Goal: Transaction & Acquisition: Purchase product/service

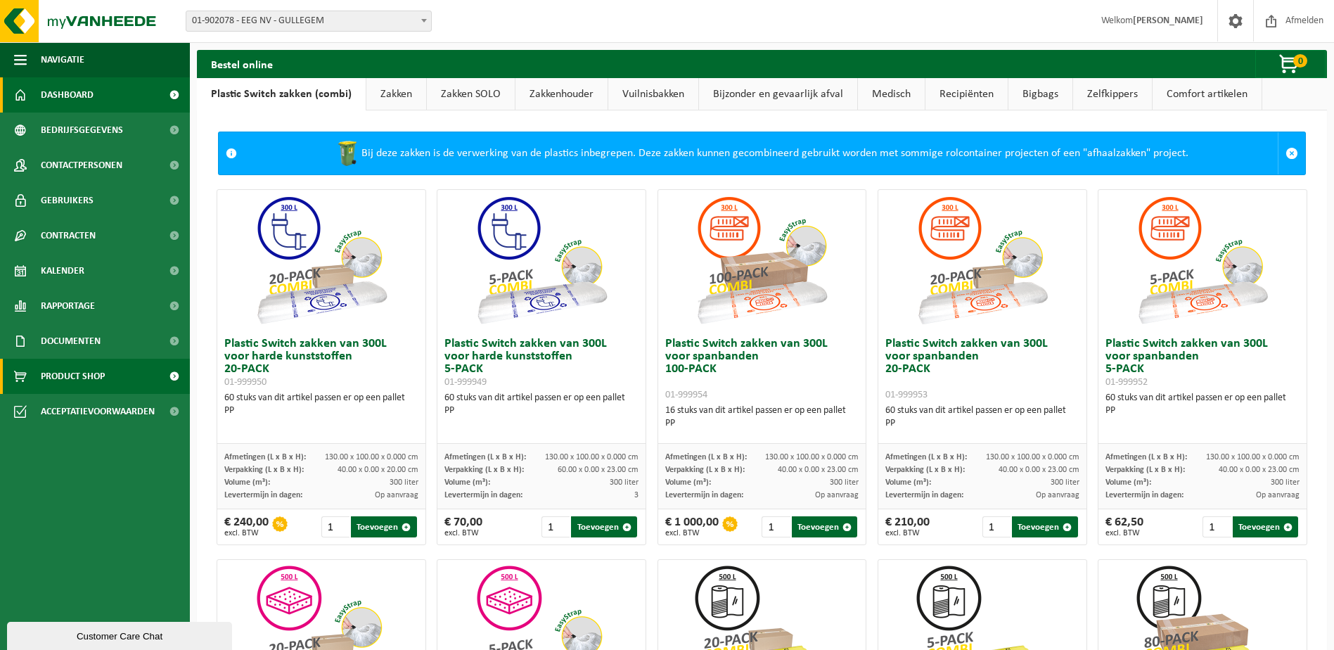
click at [144, 102] on link "Dashboard" at bounding box center [95, 94] width 190 height 35
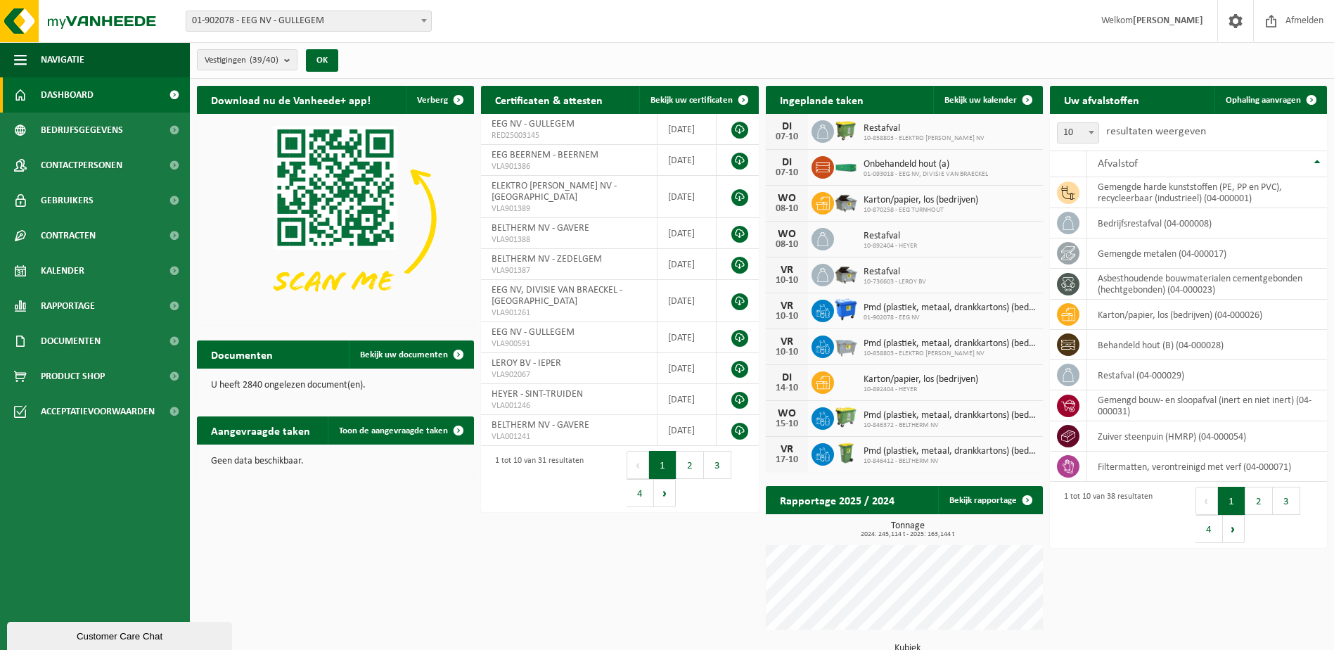
click at [270, 19] on span "01-902078 - EEG NV - GULLEGEM" at bounding box center [308, 21] width 245 height 20
click at [289, 56] on b "submit" at bounding box center [290, 60] width 13 height 20
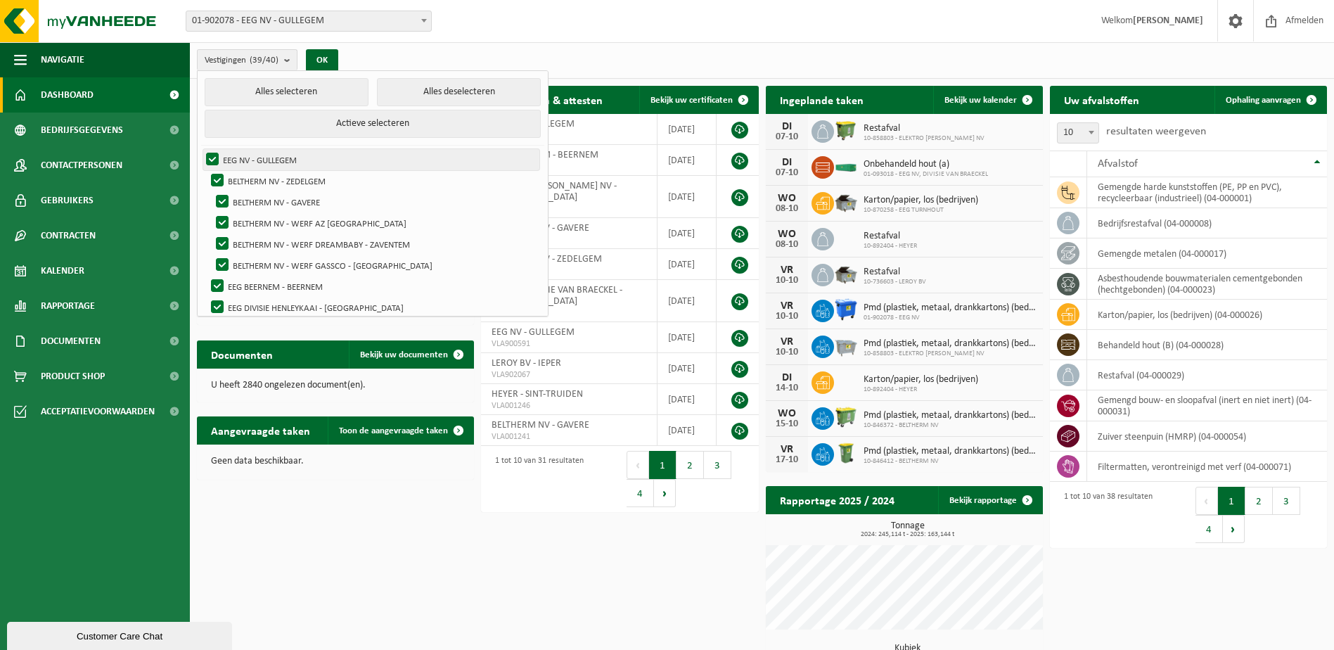
click at [214, 160] on label "EEG NV - GULLEGEM" at bounding box center [371, 159] width 336 height 21
click at [201, 149] on input "EEG NV - GULLEGEM" at bounding box center [200, 148] width 1 height 1
click at [214, 160] on label "EEG NV - GULLEGEM" at bounding box center [371, 159] width 336 height 21
click at [201, 149] on input "EEG NV - GULLEGEM" at bounding box center [200, 148] width 1 height 1
click at [475, 89] on button "Alles deselecteren" at bounding box center [459, 92] width 164 height 28
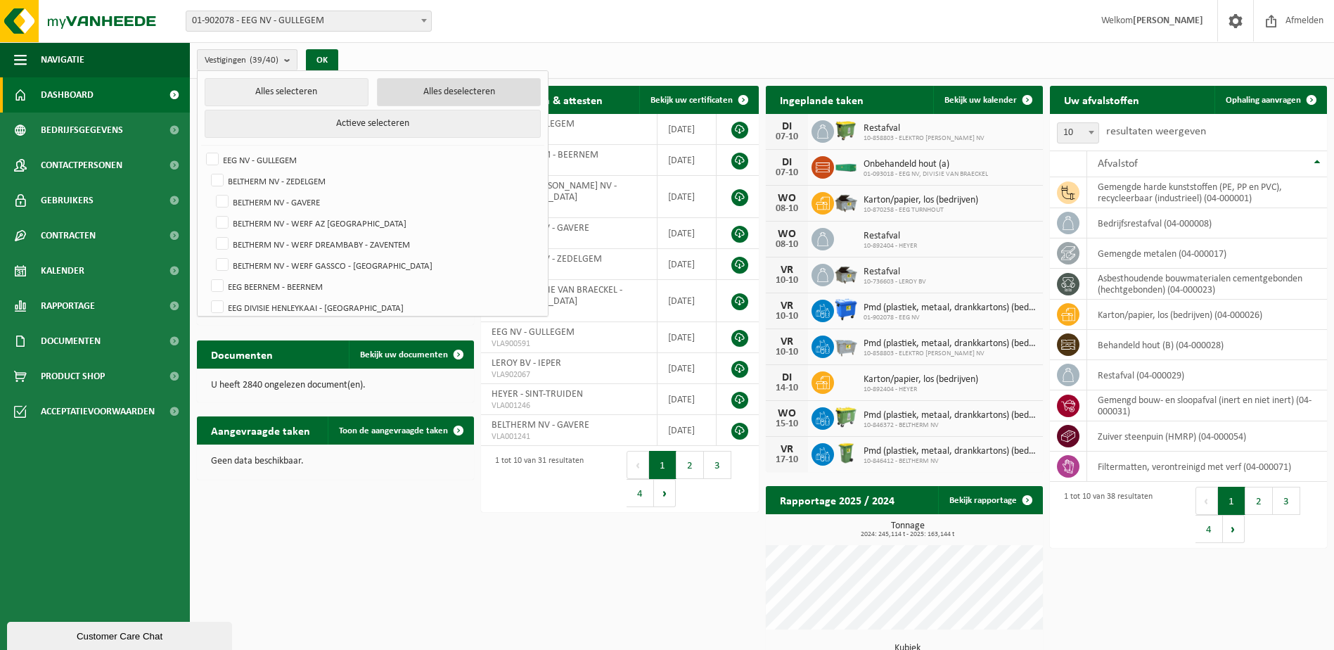
checkbox input "false"
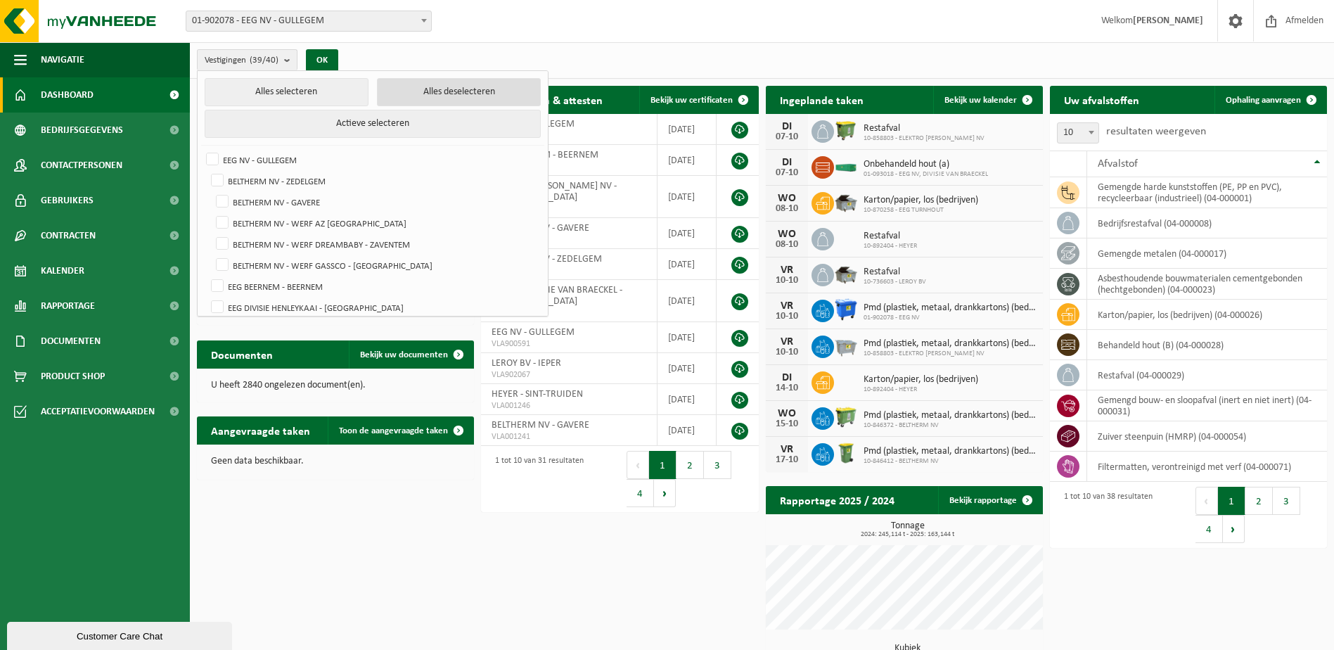
checkbox input "false"
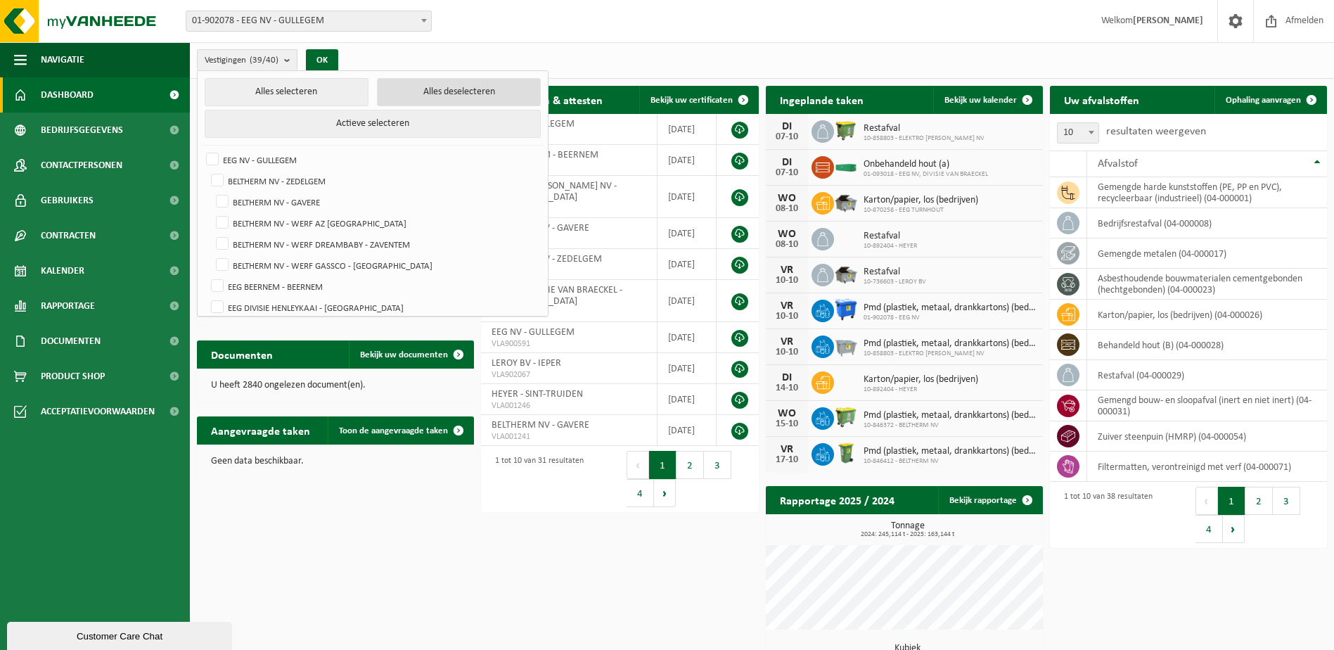
checkbox input "false"
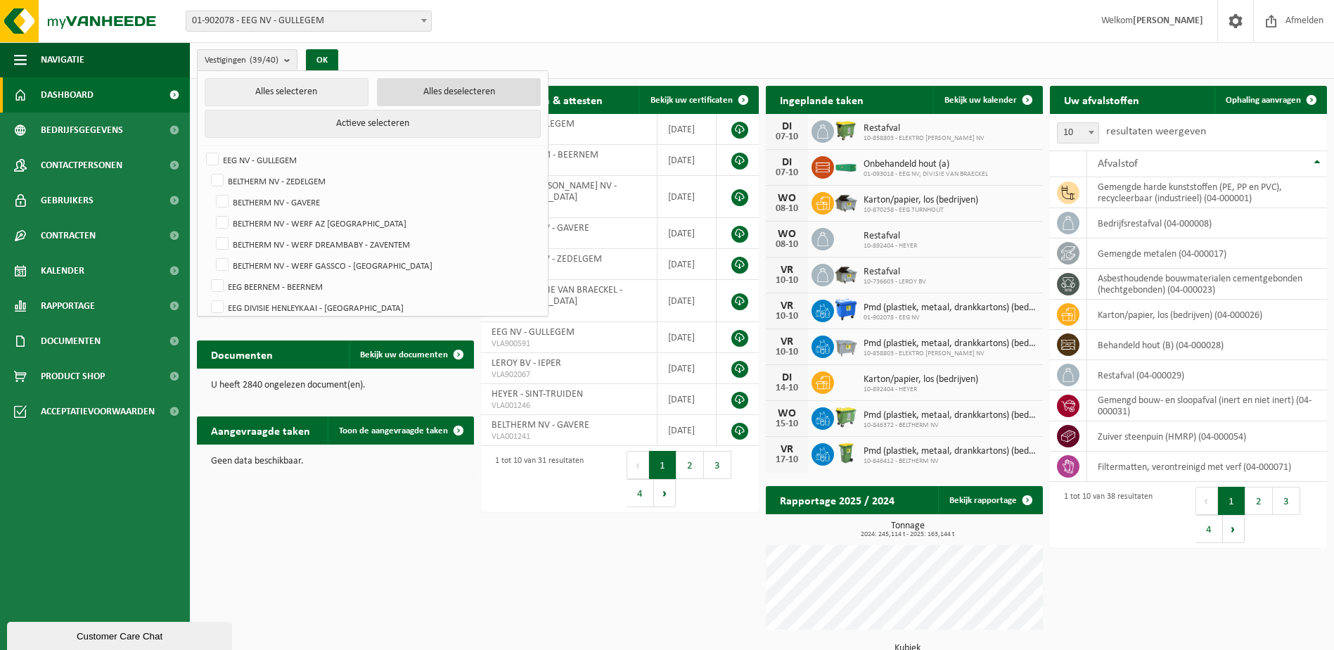
checkbox input "false"
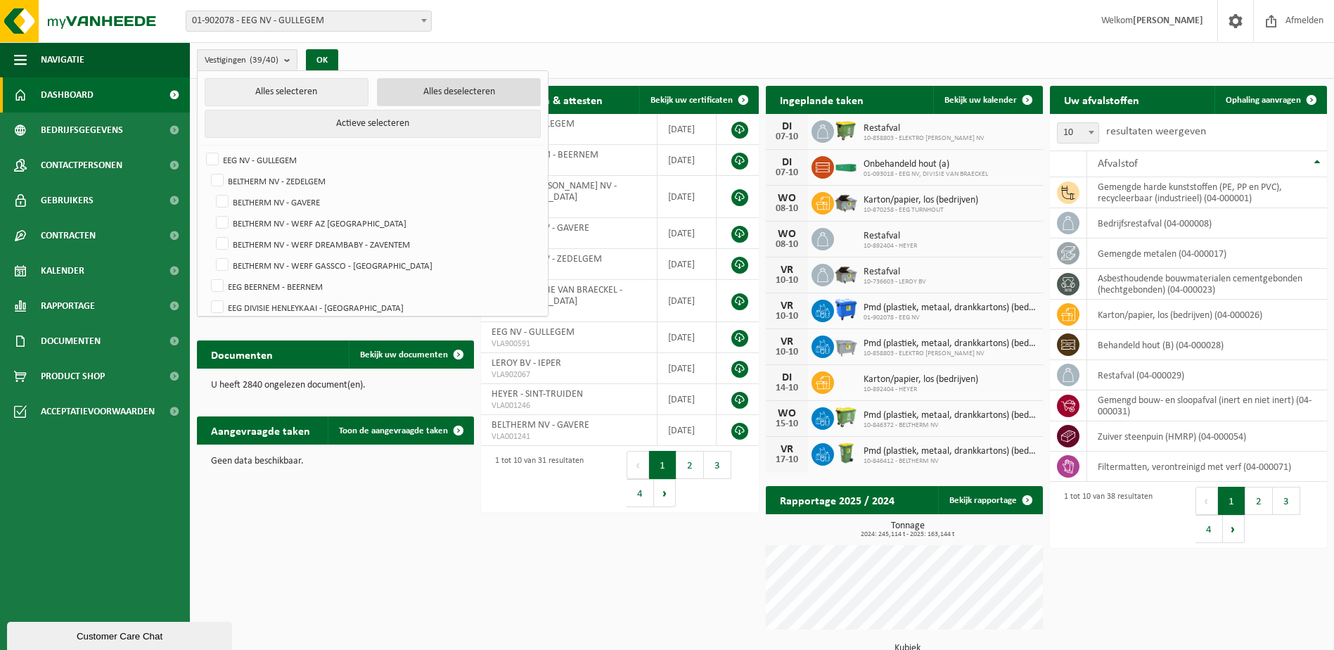
checkbox input "false"
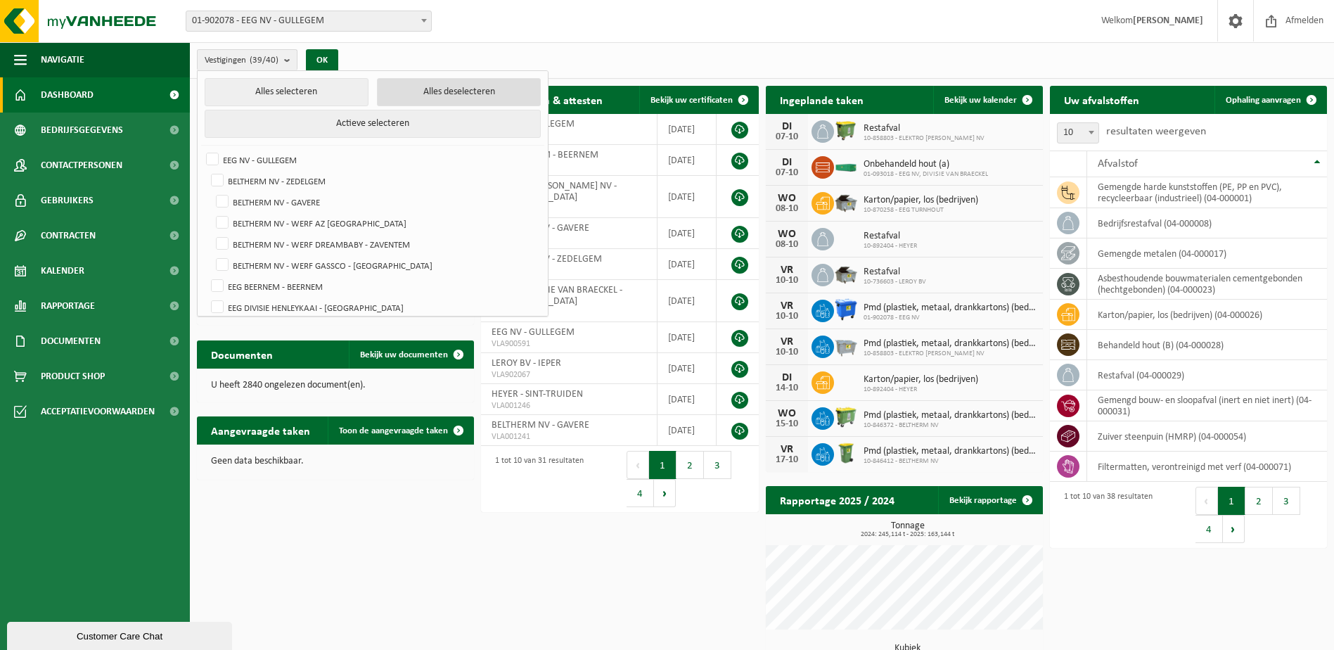
checkbox input "false"
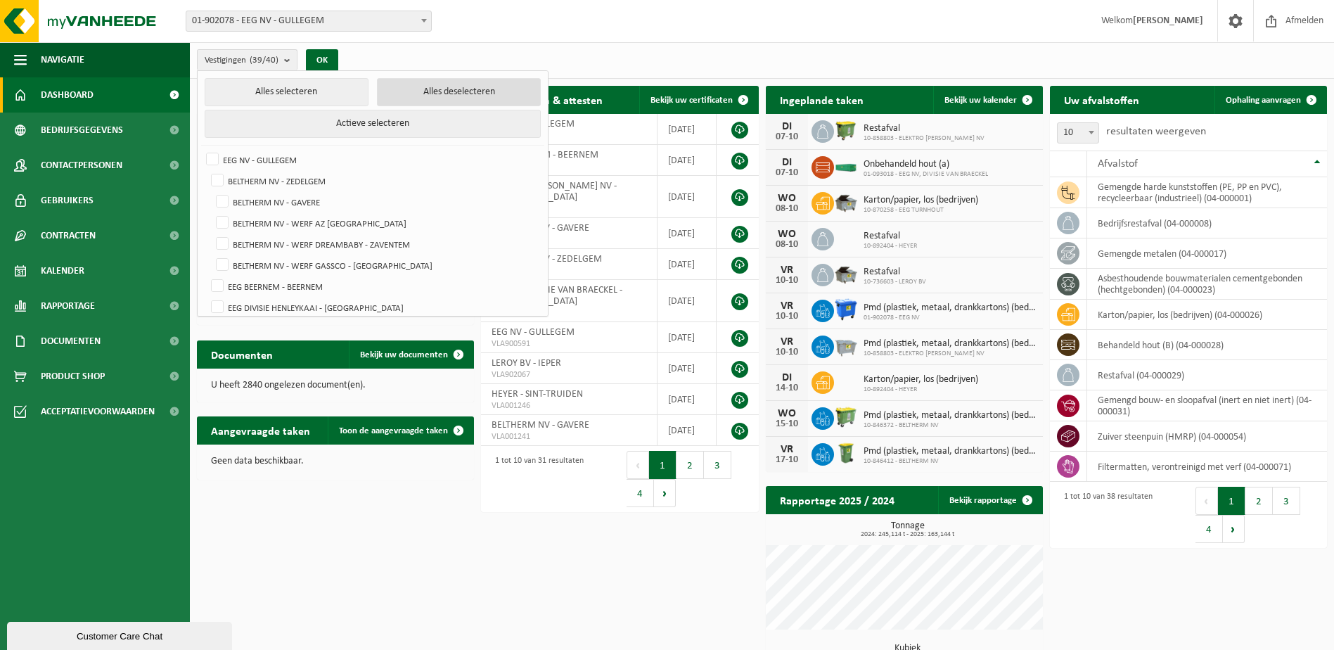
checkbox input "false"
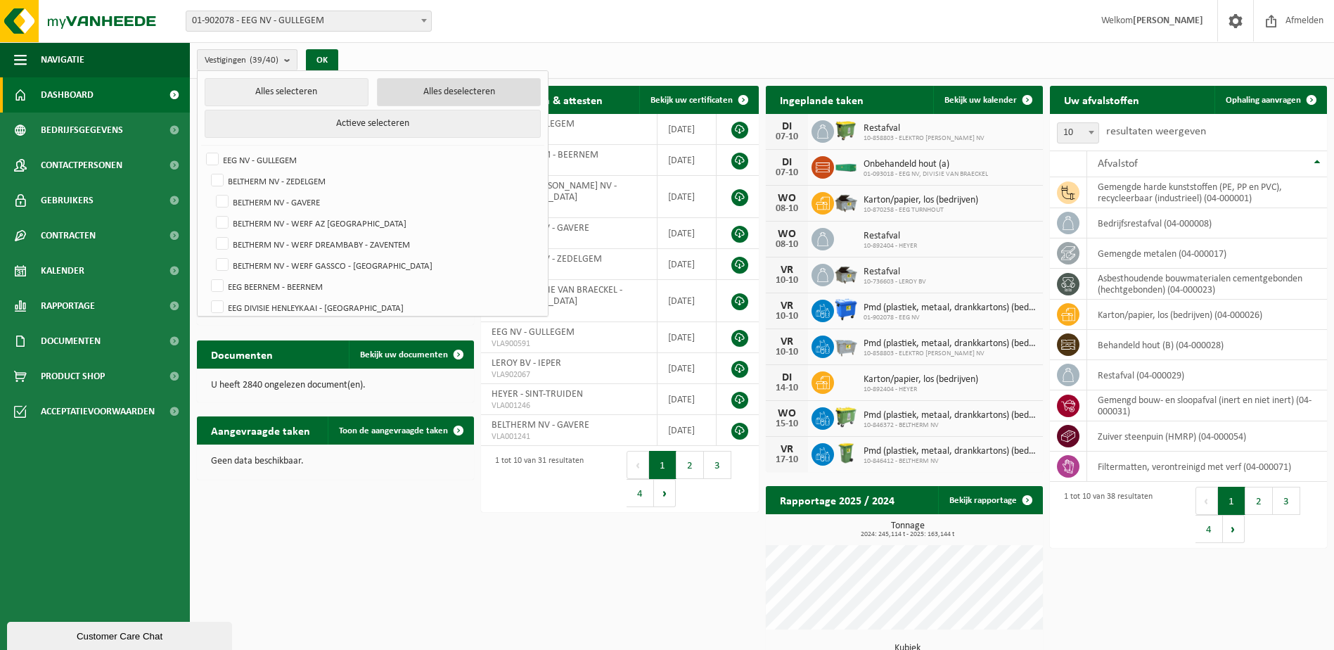
checkbox input "false"
click at [212, 162] on label "EEG NV - GULLEGEM" at bounding box center [371, 159] width 336 height 21
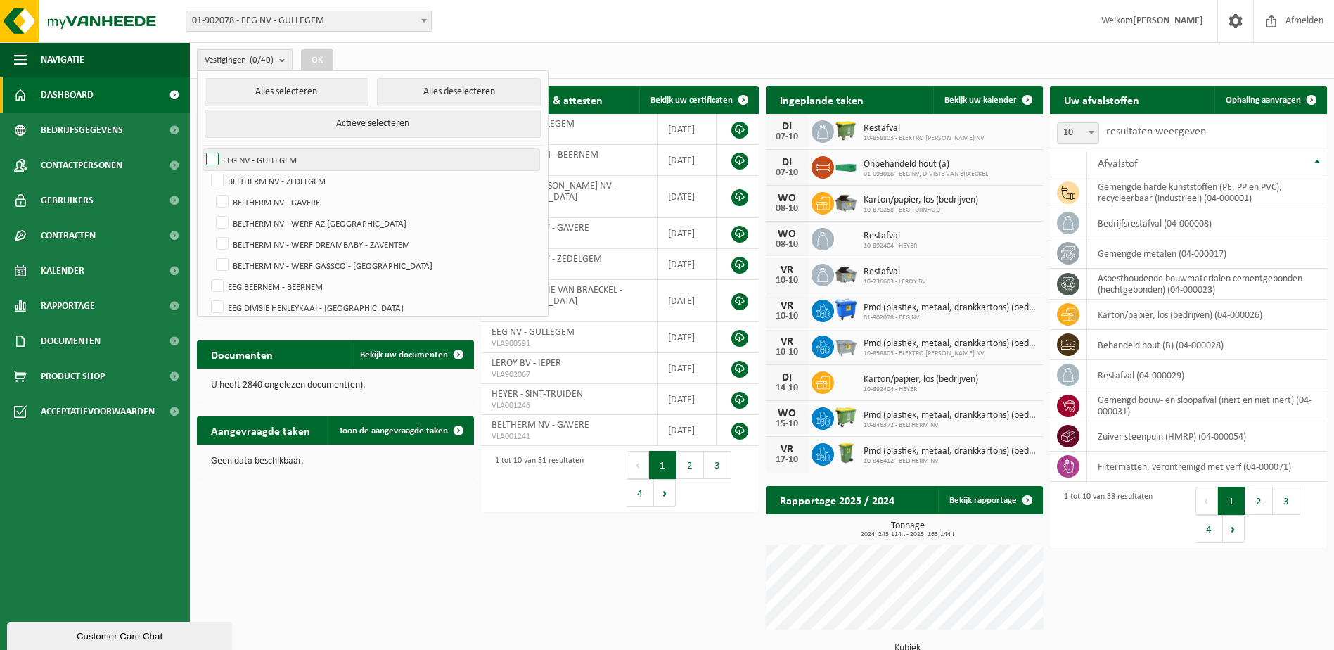
click at [201, 149] on input "EEG NV - GULLEGEM" at bounding box center [200, 148] width 1 height 1
checkbox input "true"
click at [325, 63] on button "OK" at bounding box center [317, 60] width 32 height 23
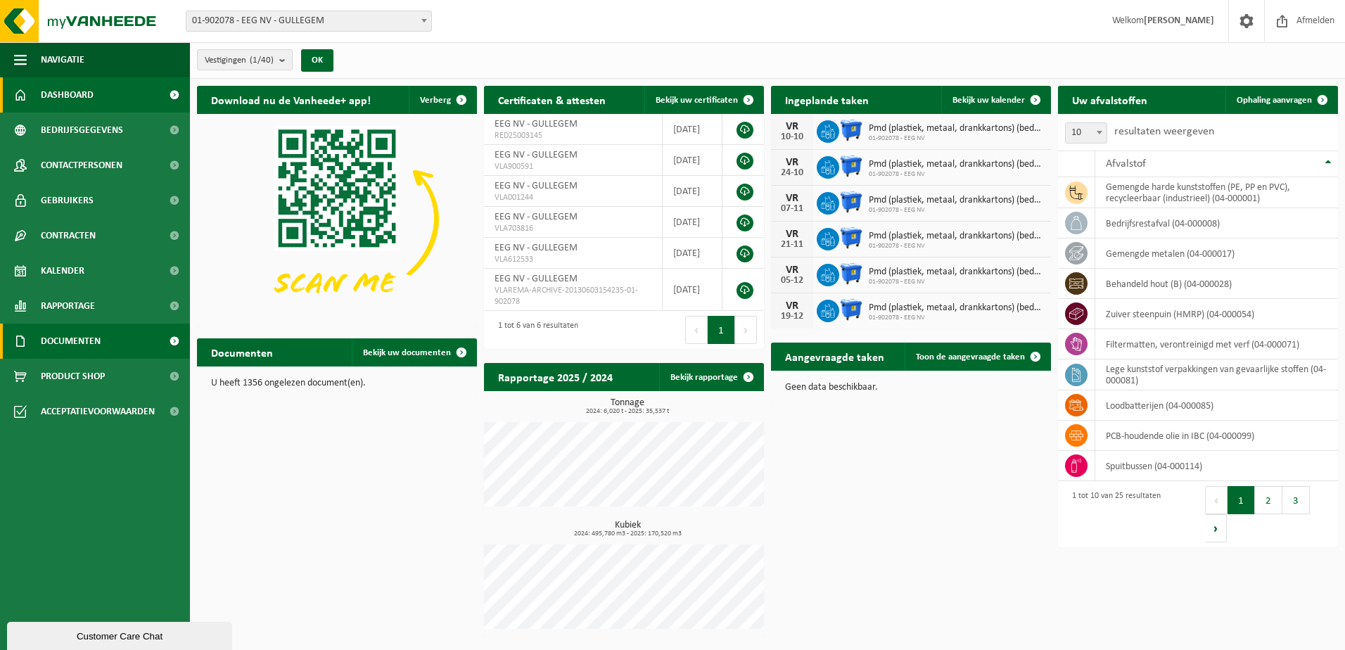
click at [113, 336] on link "Documenten" at bounding box center [95, 340] width 190 height 35
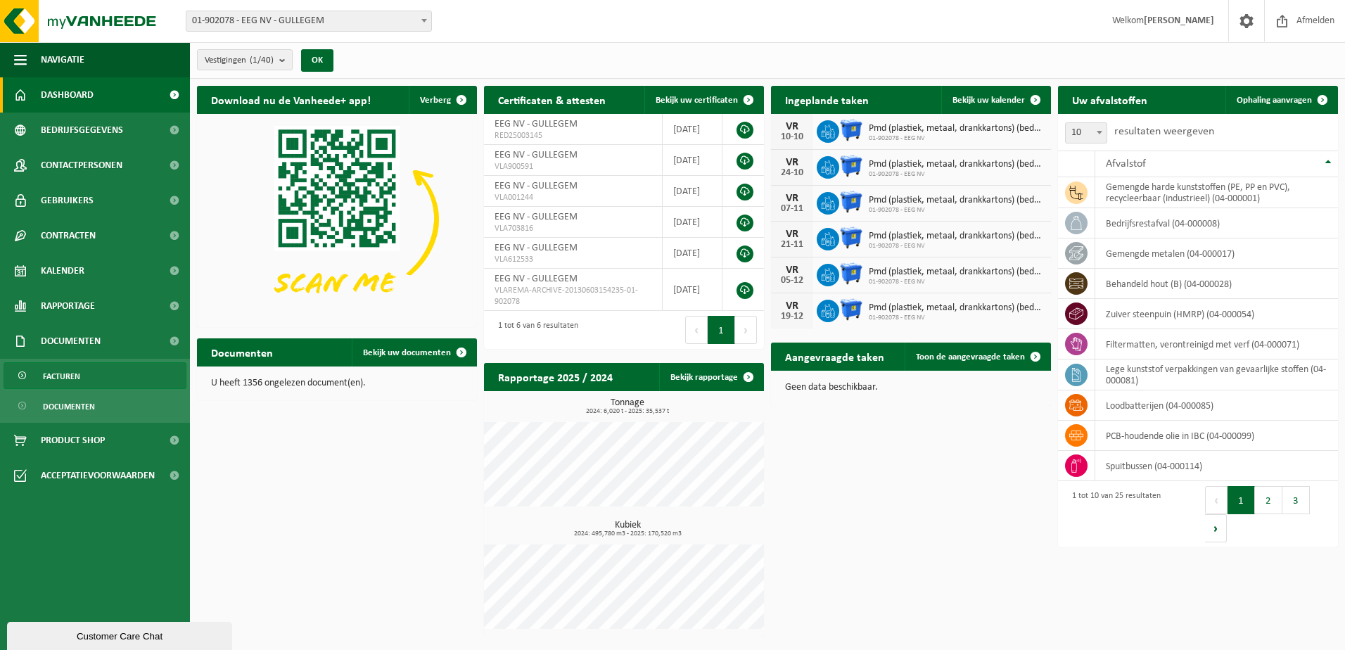
click at [64, 381] on span "Facturen" at bounding box center [61, 376] width 37 height 27
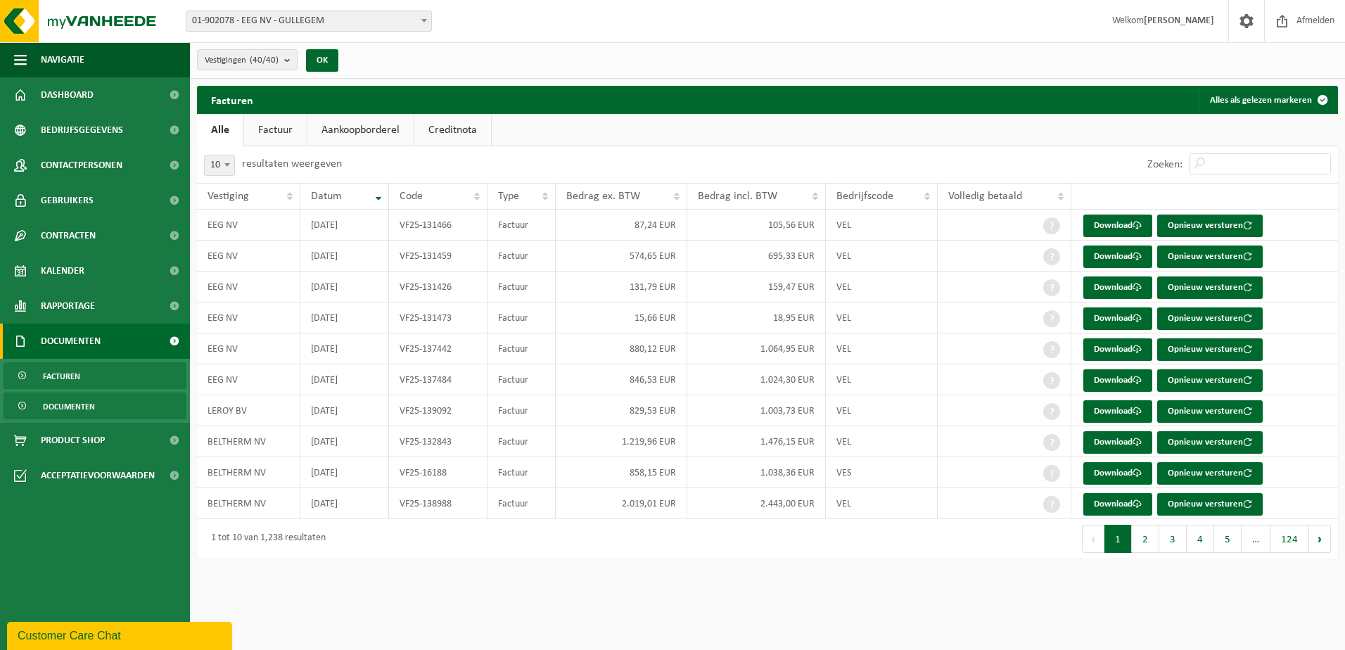
click at [64, 406] on span "Documenten" at bounding box center [69, 406] width 52 height 27
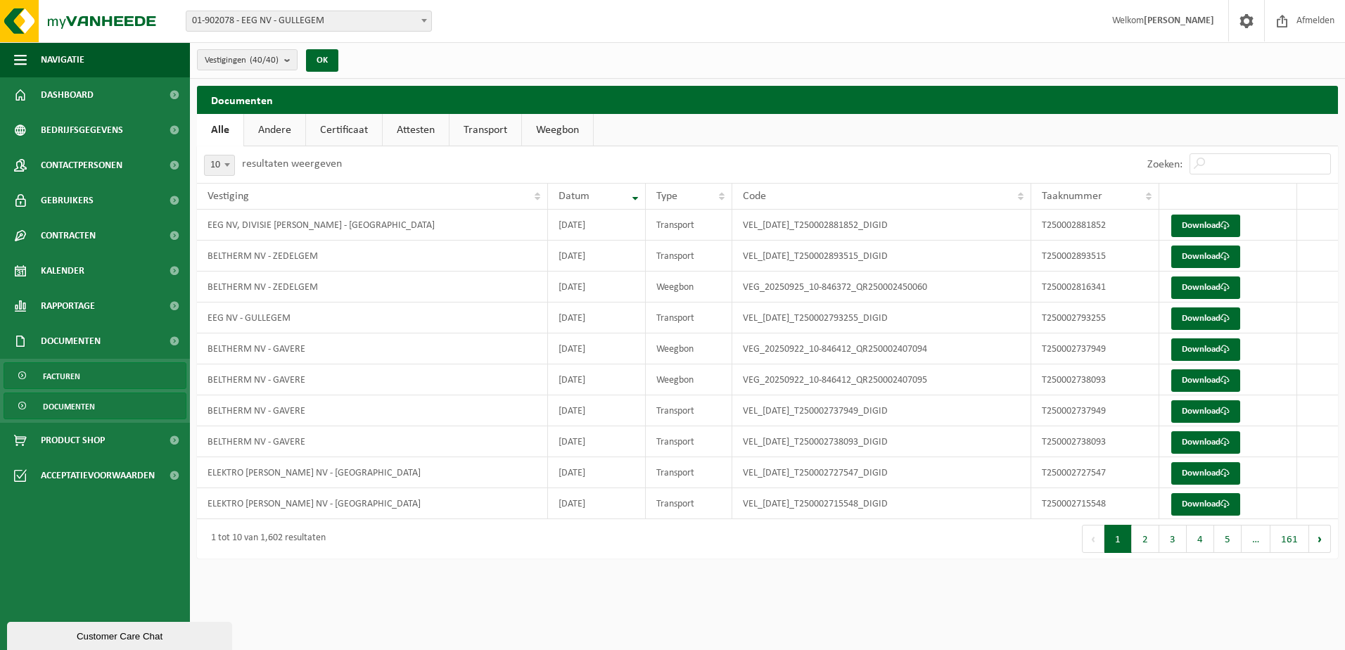
click at [66, 373] on span "Facturen" at bounding box center [61, 376] width 37 height 27
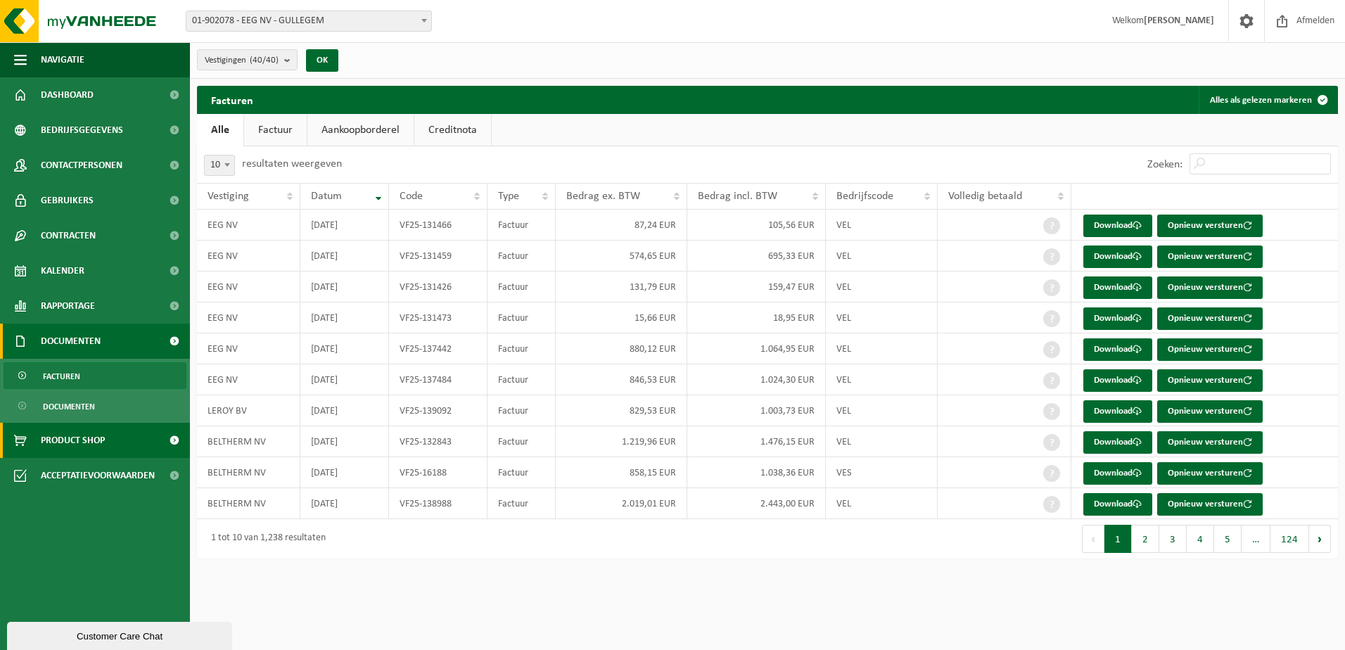
click at [80, 432] on span "Product Shop" at bounding box center [73, 440] width 64 height 35
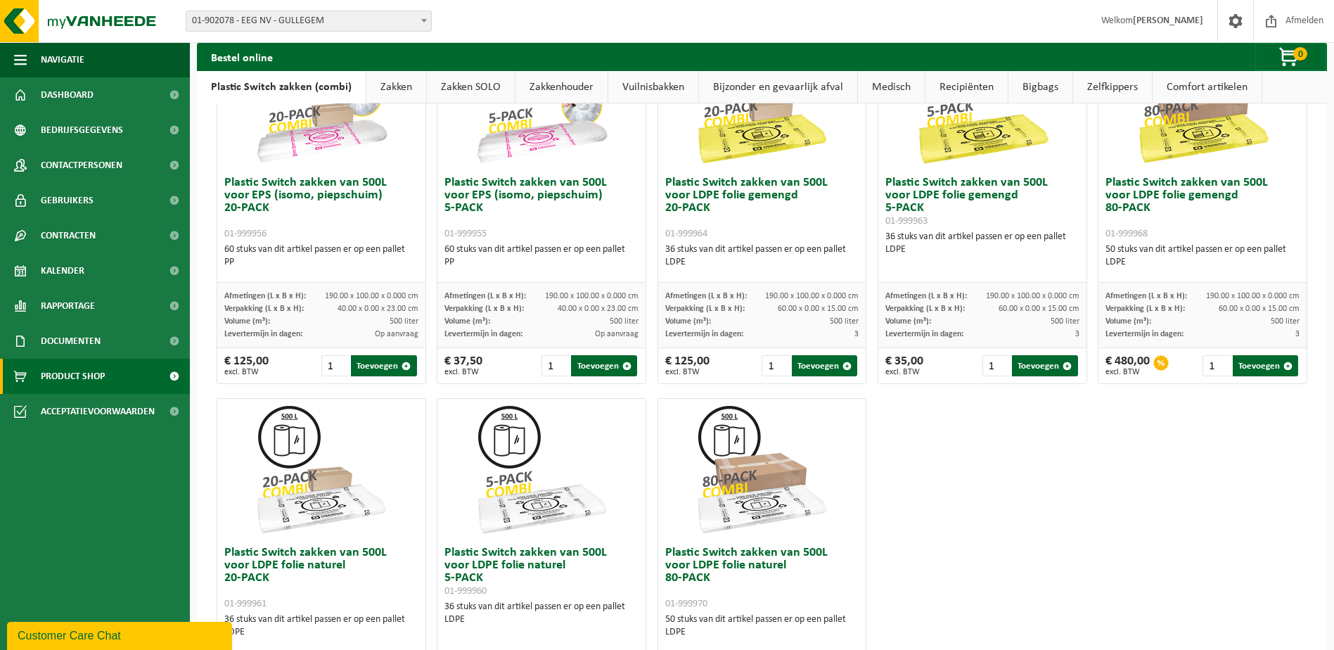
scroll to position [459, 0]
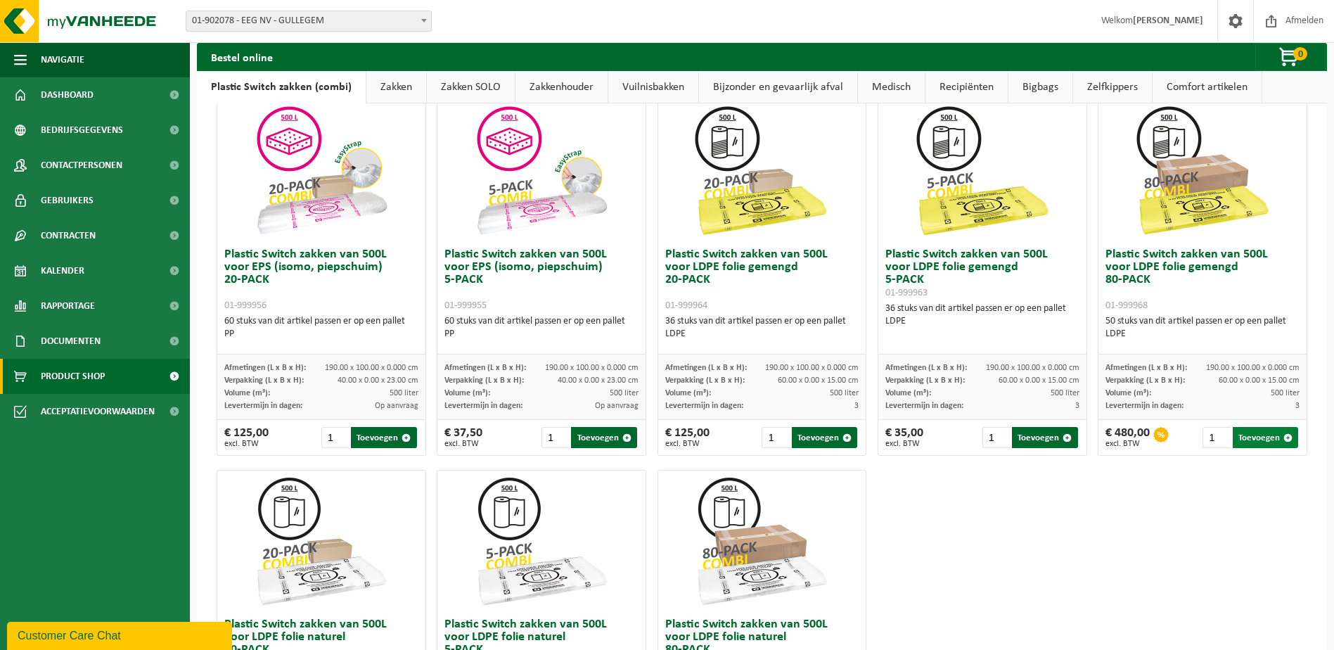
click at [1253, 433] on button "Toevoegen" at bounding box center [1265, 437] width 65 height 21
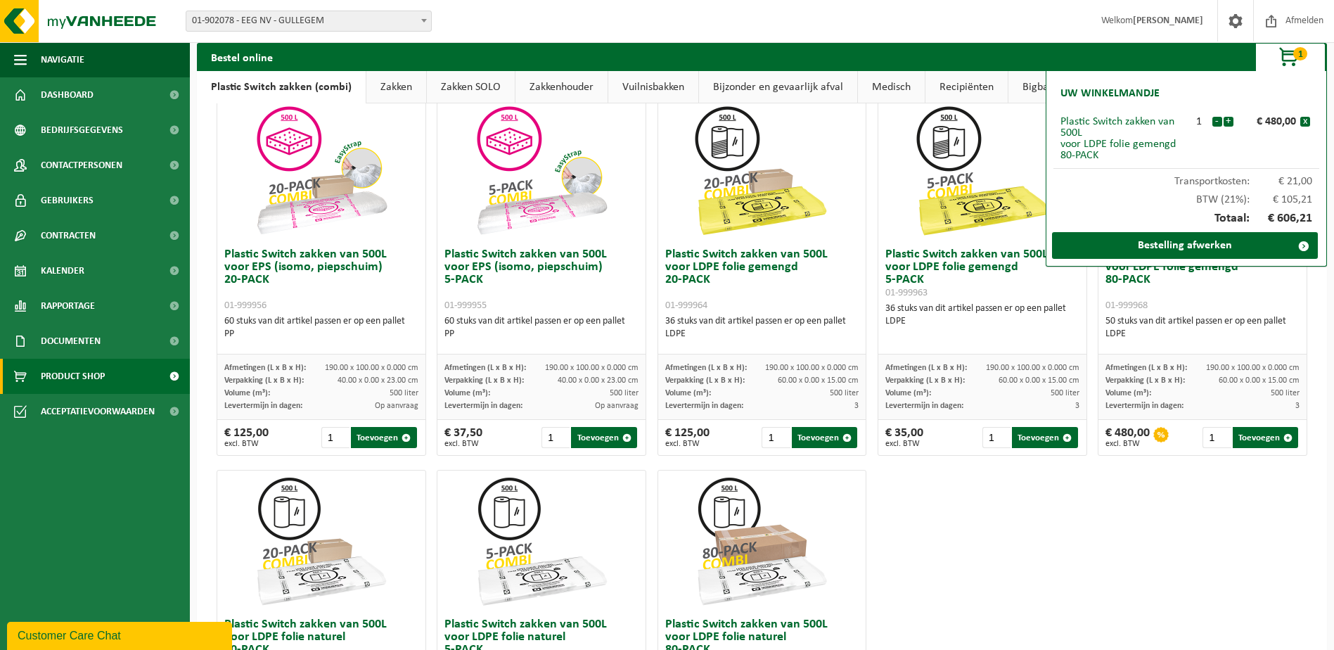
click at [402, 75] on link "Zakken" at bounding box center [396, 87] width 60 height 32
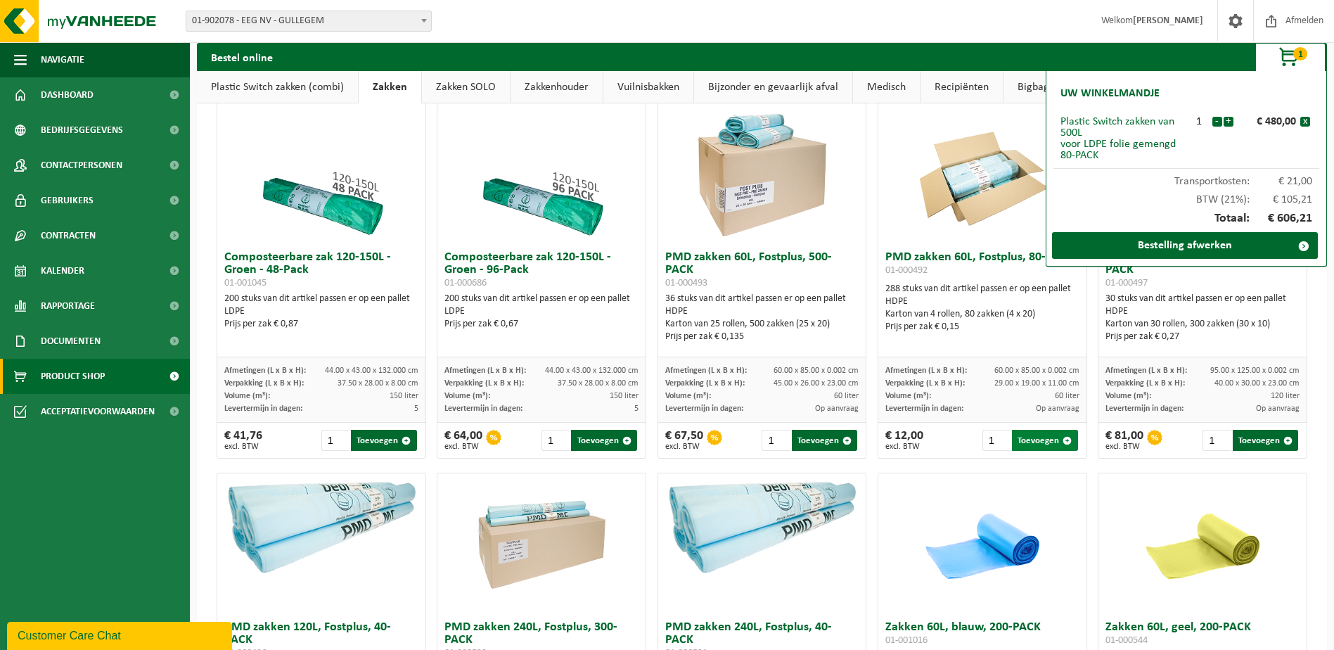
scroll to position [740, 0]
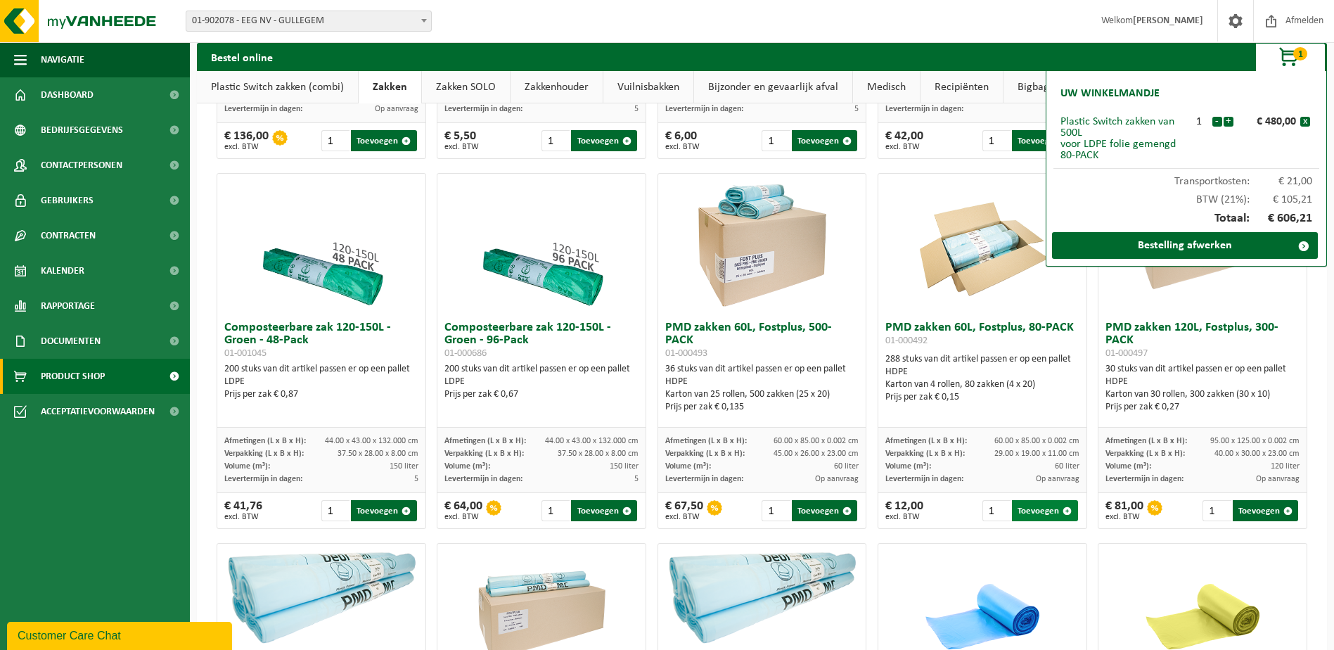
click at [1022, 515] on button "Toevoegen" at bounding box center [1044, 510] width 65 height 21
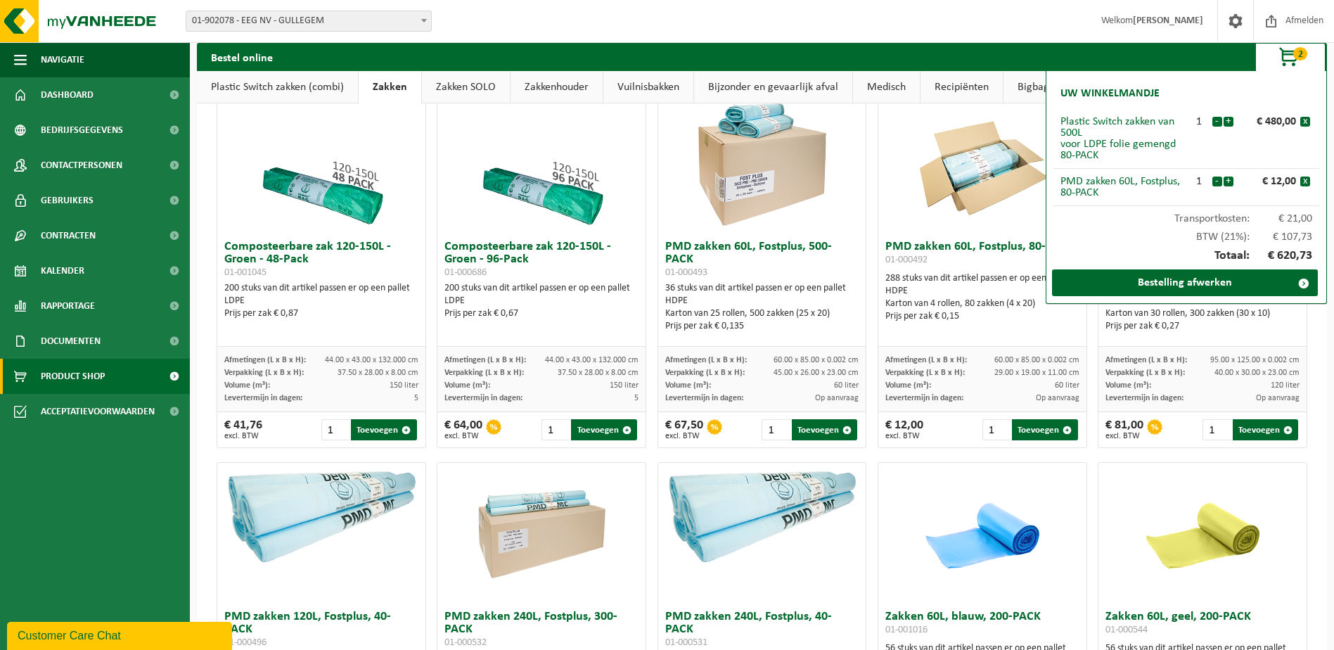
scroll to position [790, 0]
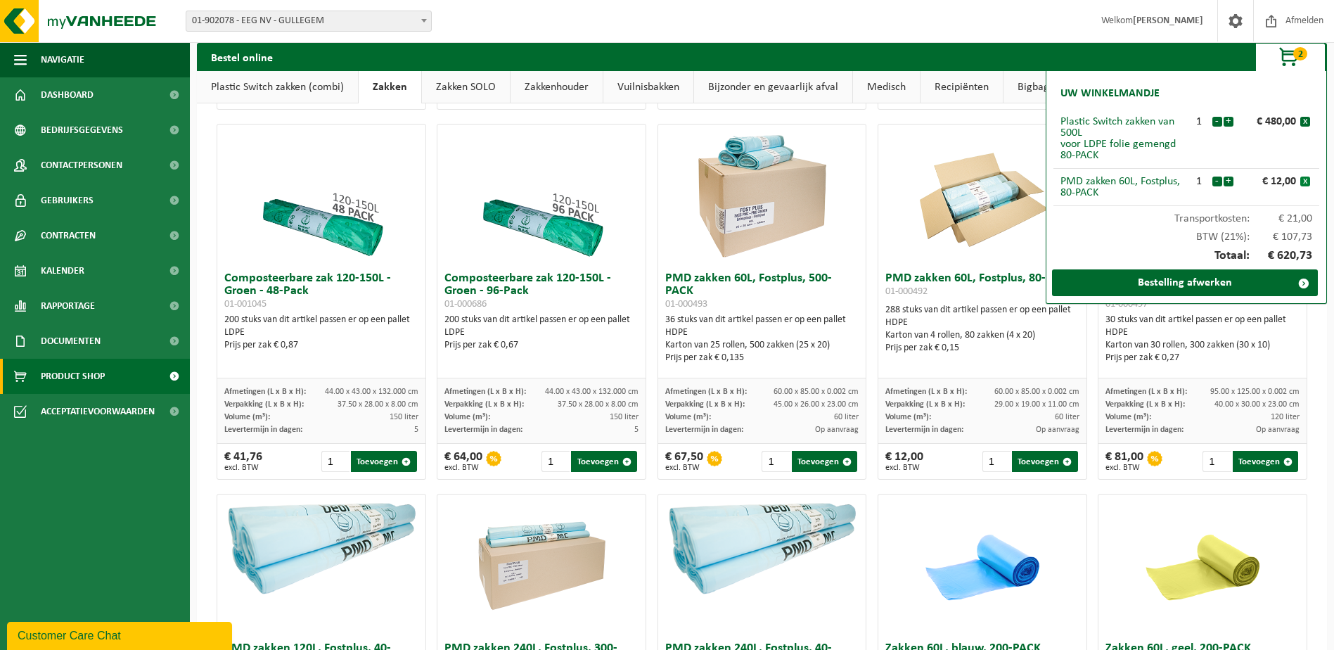
click at [1302, 181] on button "x" at bounding box center [1305, 182] width 10 height 10
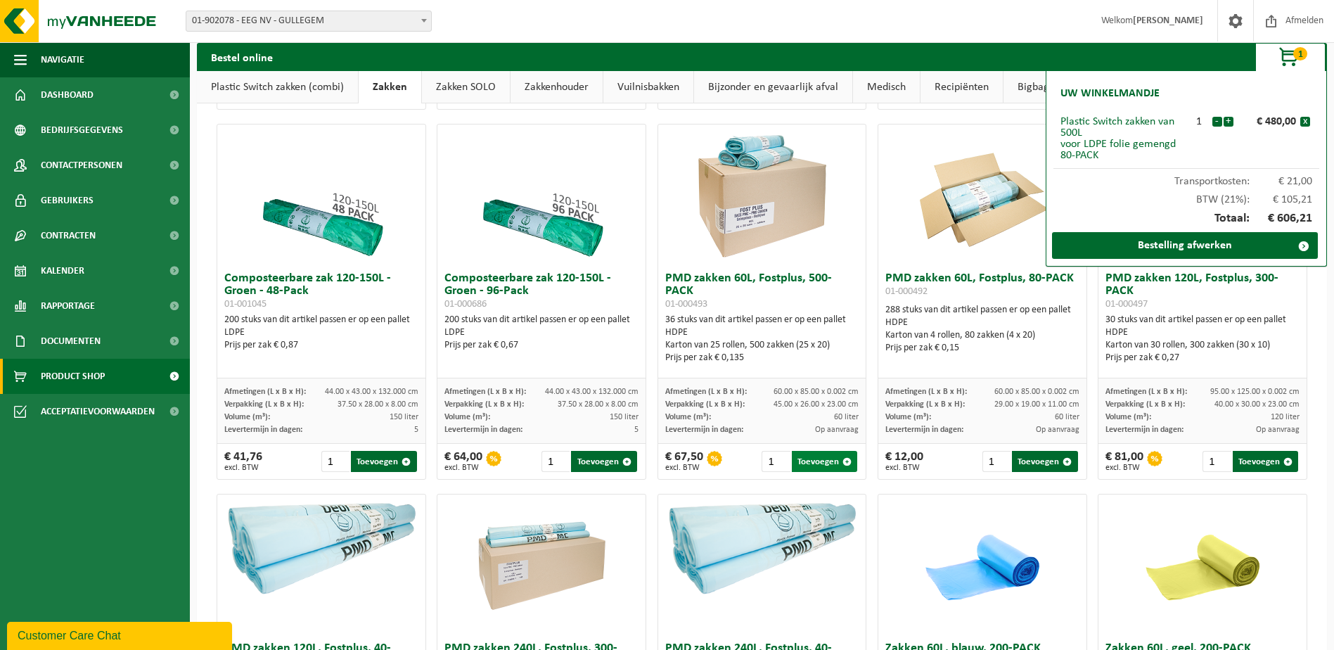
click at [824, 468] on button "Toevoegen" at bounding box center [824, 461] width 65 height 21
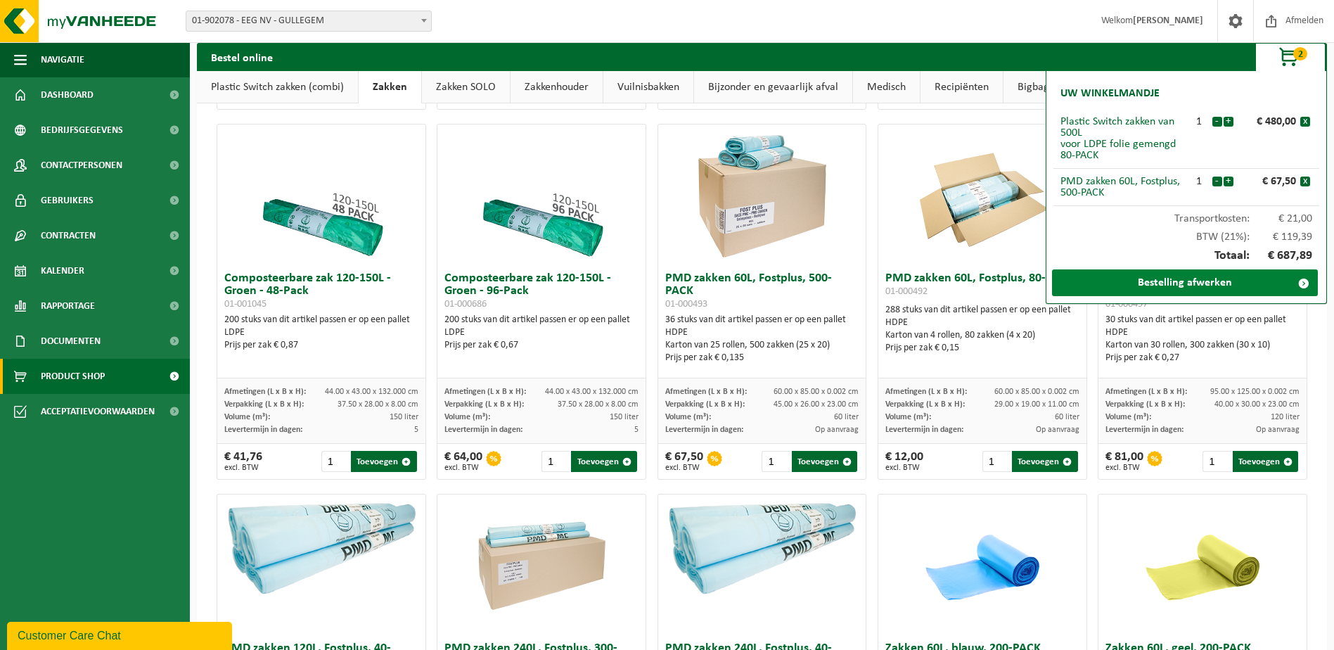
click at [1232, 279] on link "Bestelling afwerken" at bounding box center [1185, 282] width 266 height 27
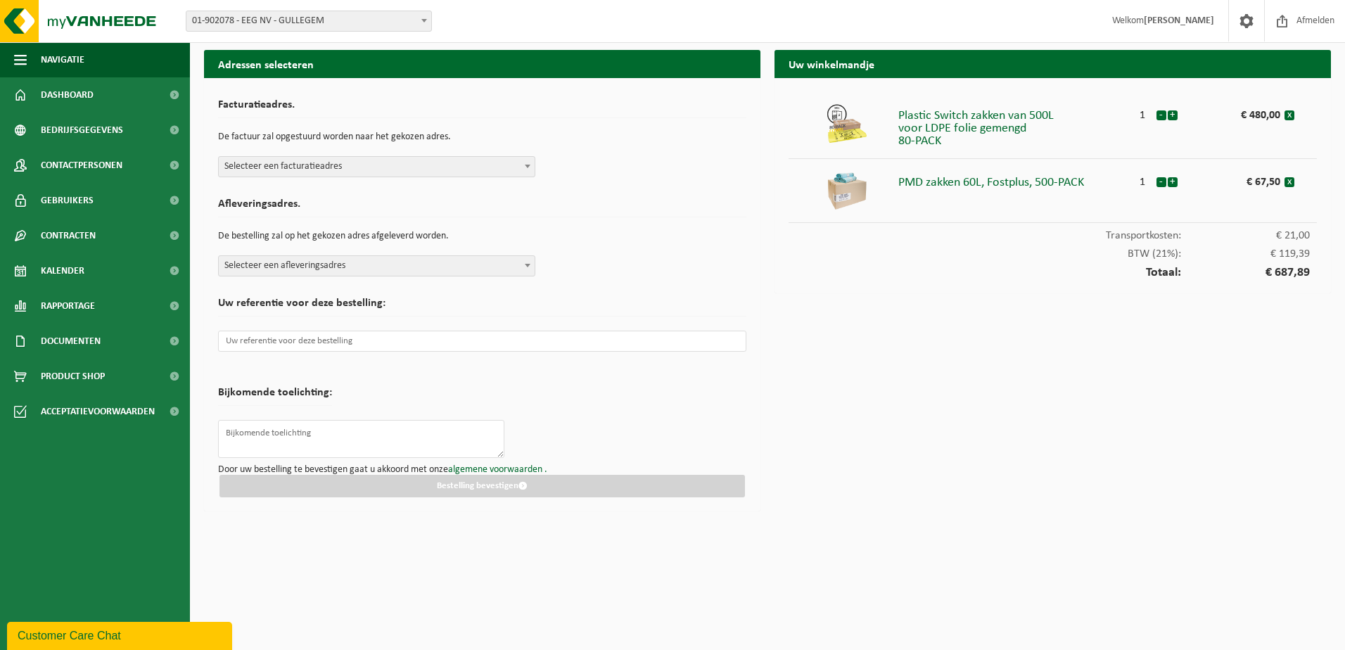
click at [437, 172] on span "Selecteer een facturatieadres" at bounding box center [377, 167] width 316 height 20
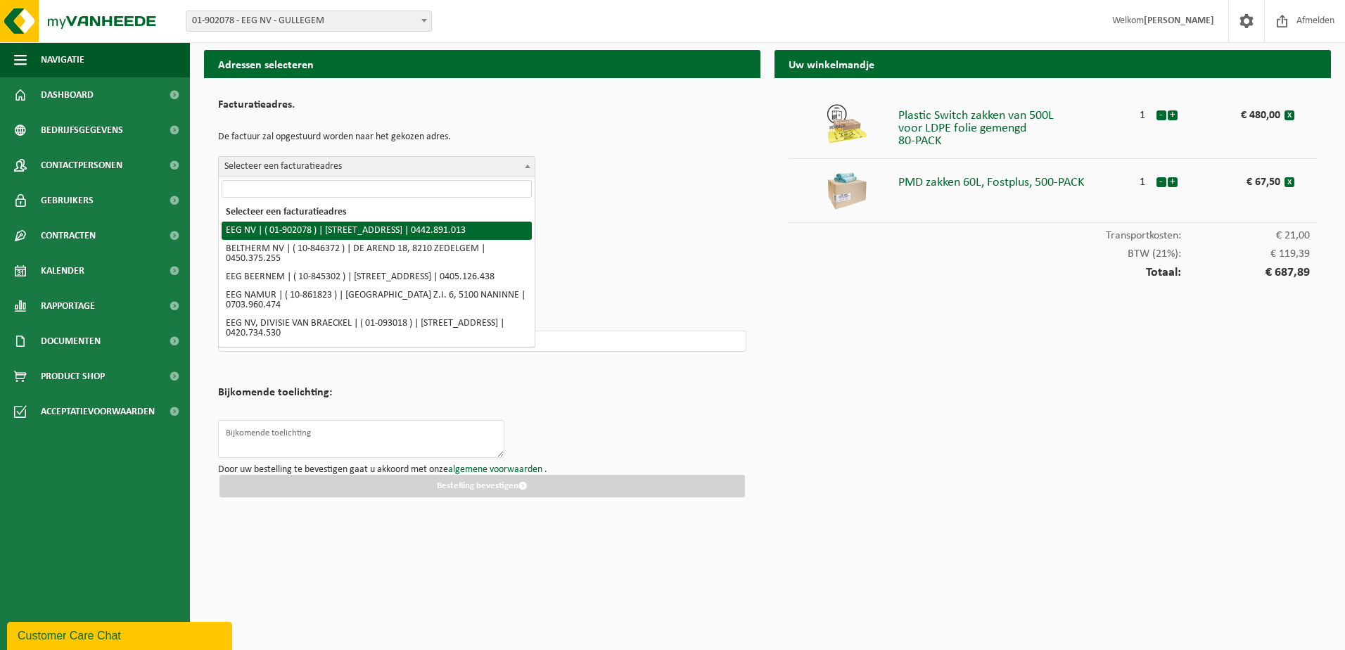
select select "5923"
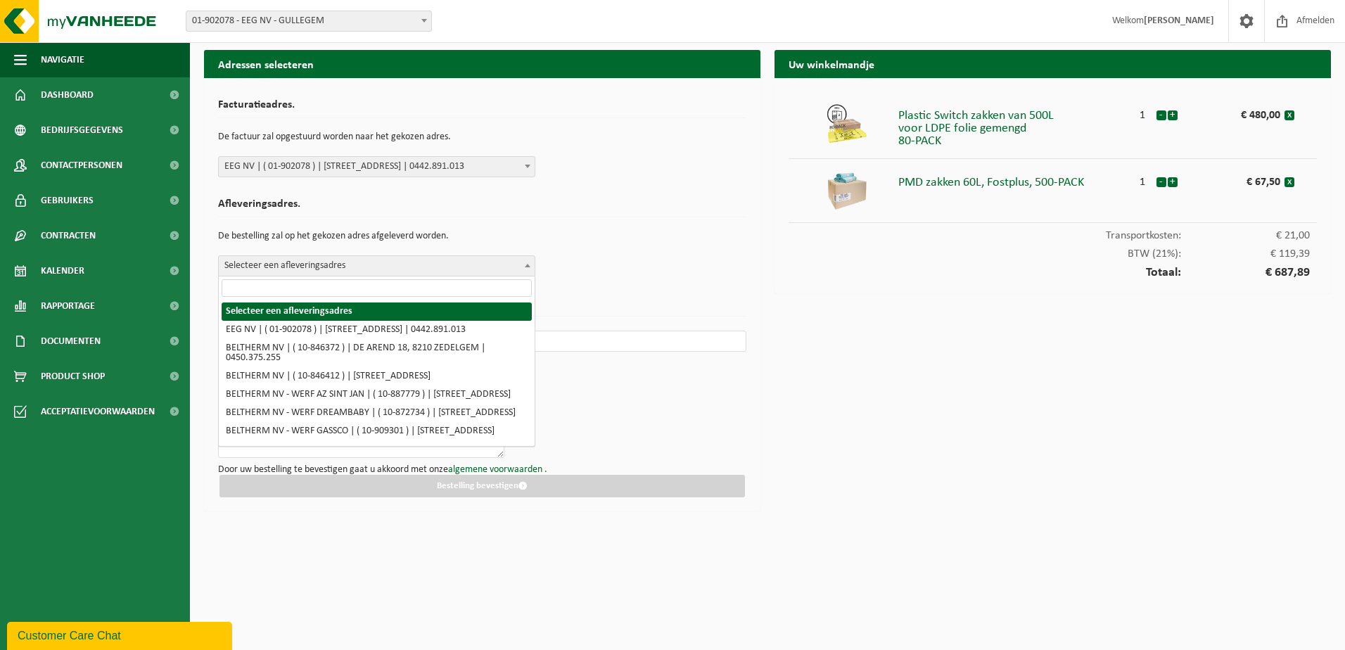
click at [430, 269] on span "Selecteer een afleveringsadres" at bounding box center [377, 266] width 316 height 20
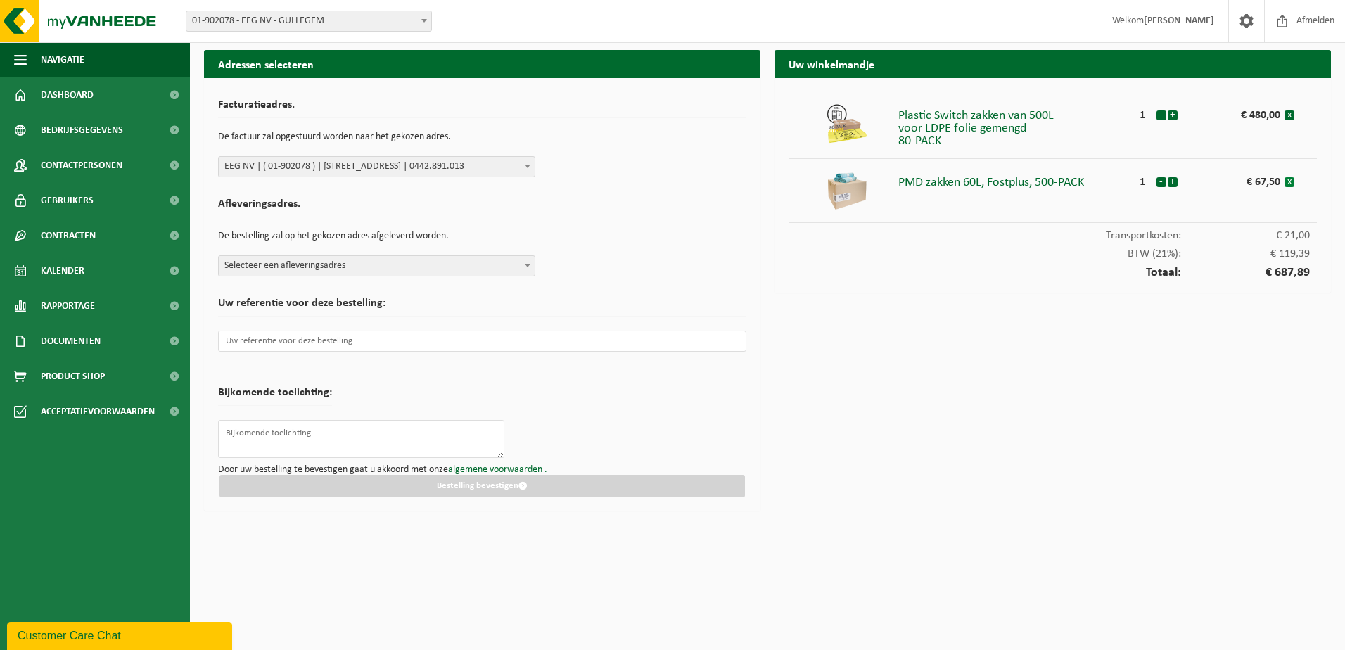
click at [1290, 181] on button "x" at bounding box center [1289, 182] width 10 height 10
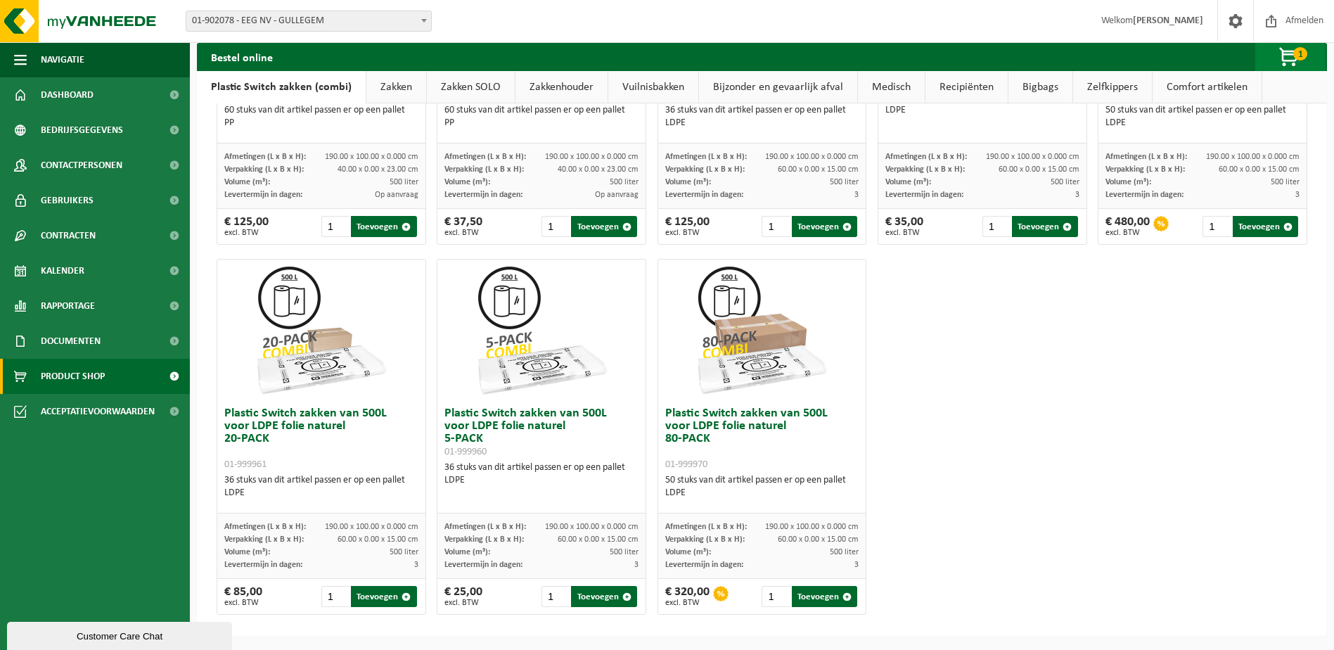
click at [1297, 54] on span "1" at bounding box center [1300, 53] width 14 height 13
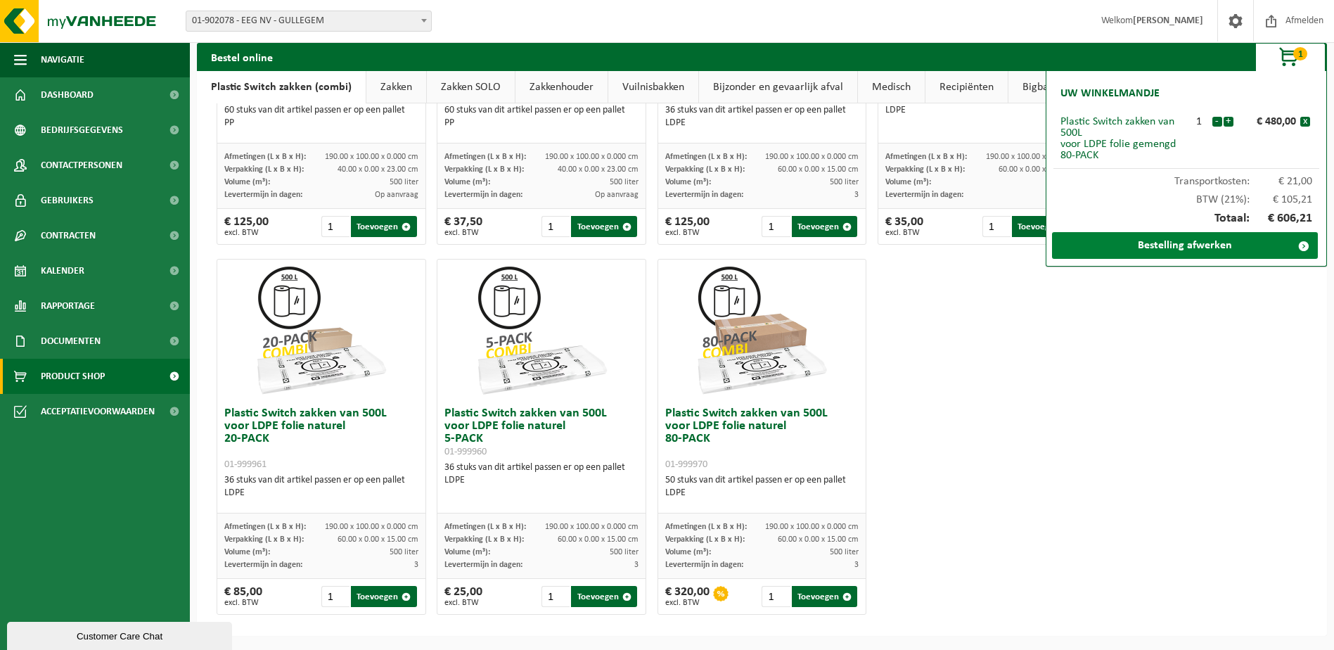
click at [1212, 245] on link "Bestelling afwerken" at bounding box center [1185, 245] width 266 height 27
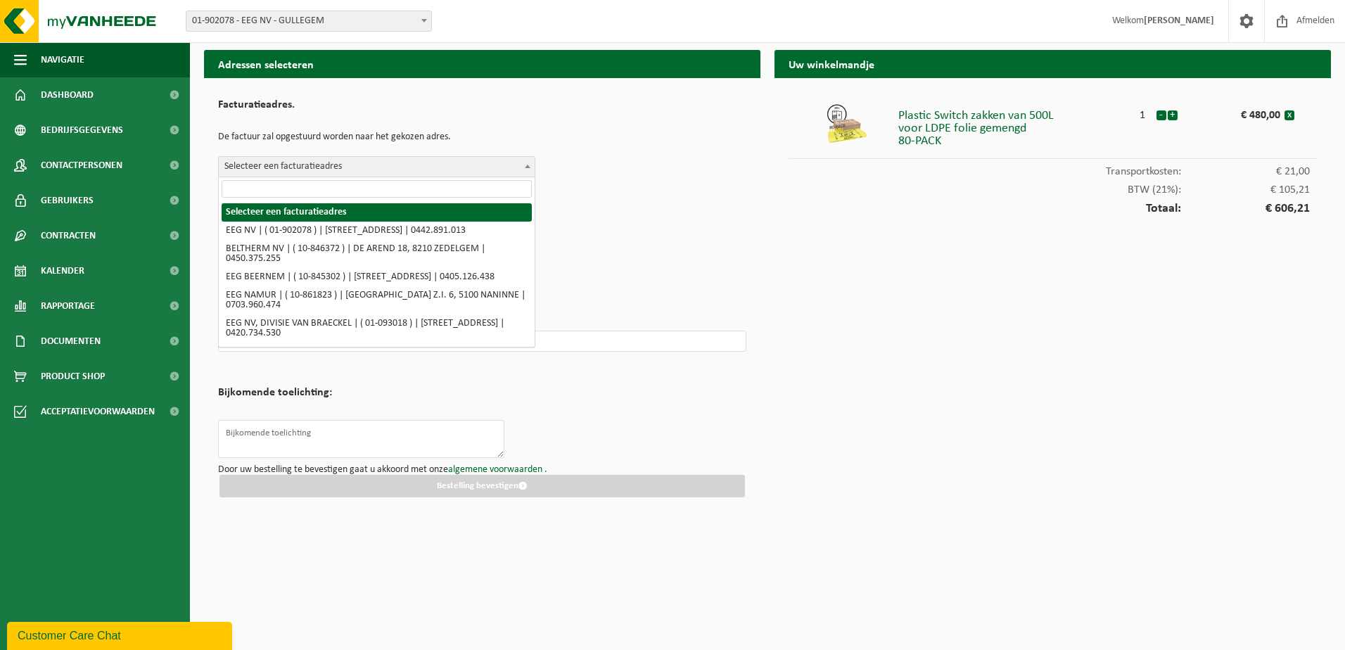
click at [269, 171] on span "Selecteer een facturatieadres" at bounding box center [377, 167] width 316 height 20
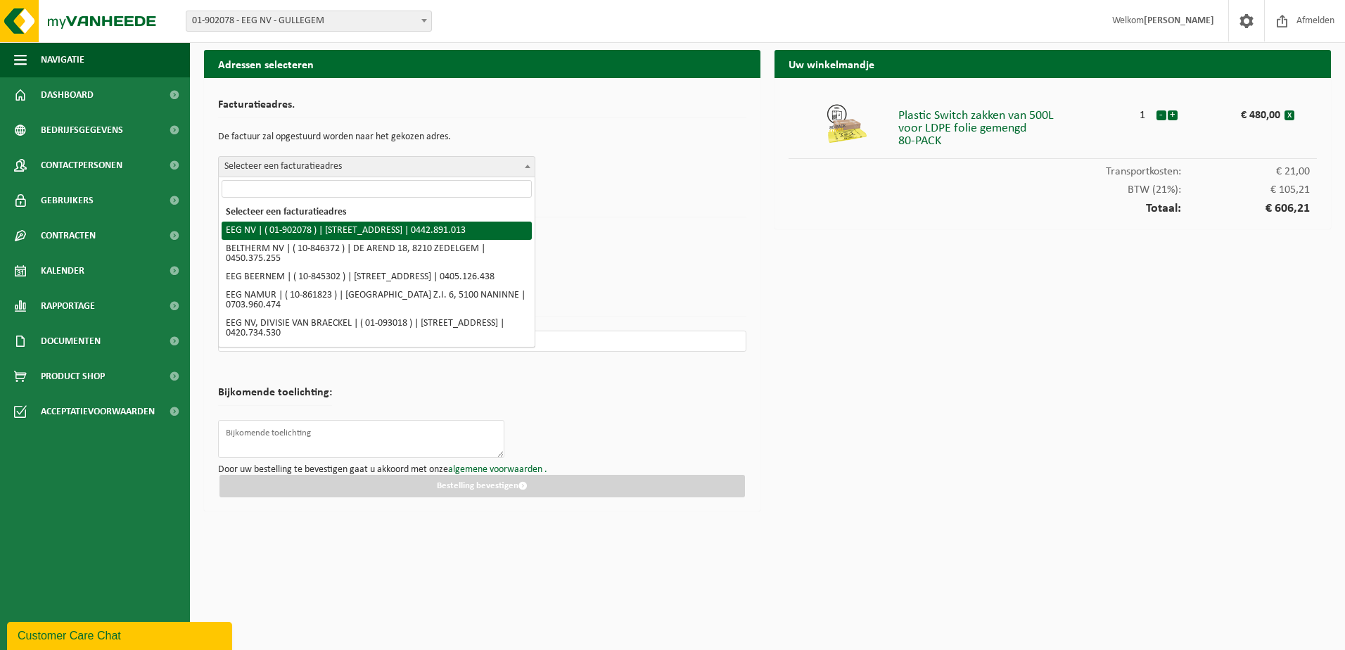
select select "5923"
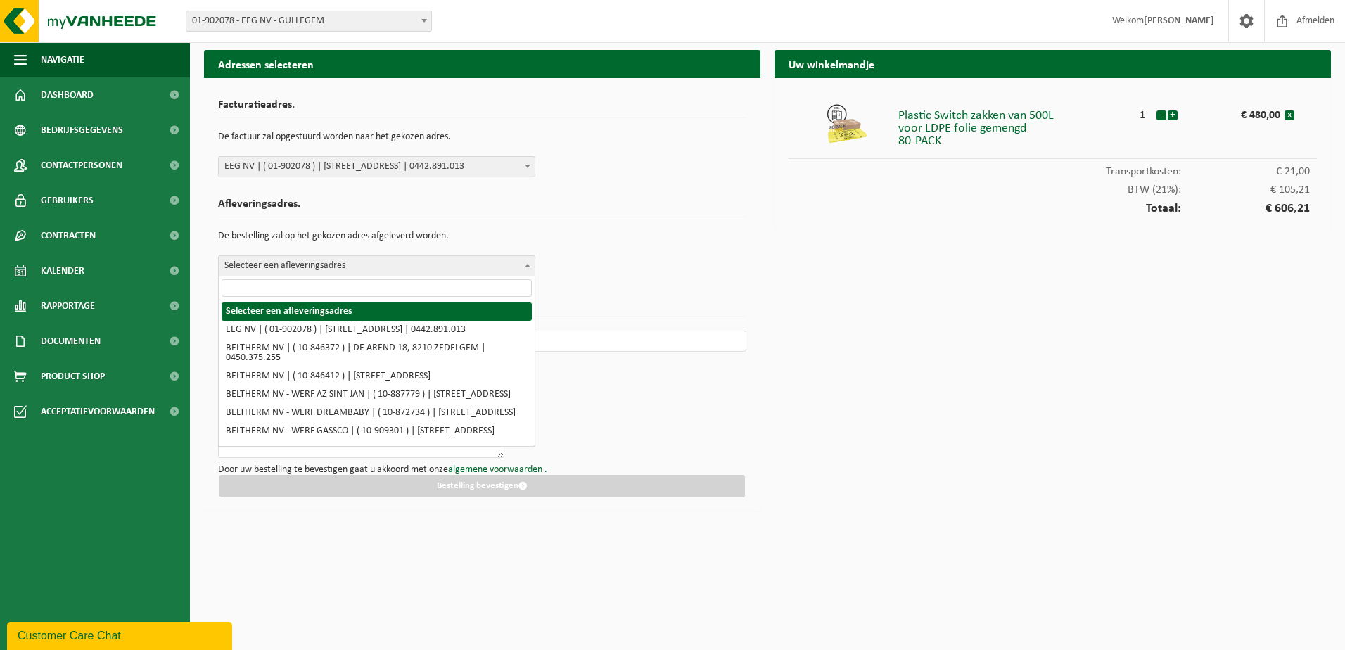
click at [276, 267] on span "Selecteer een afleveringsadres" at bounding box center [377, 266] width 316 height 20
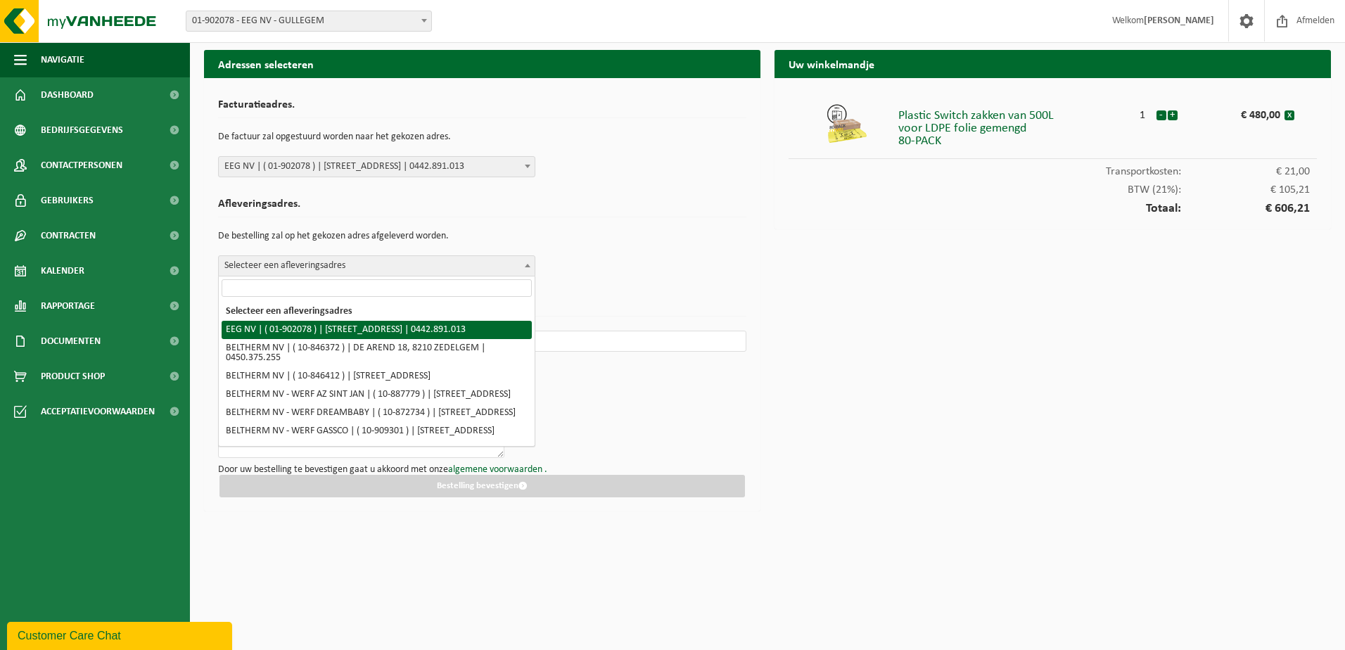
select select "5923"
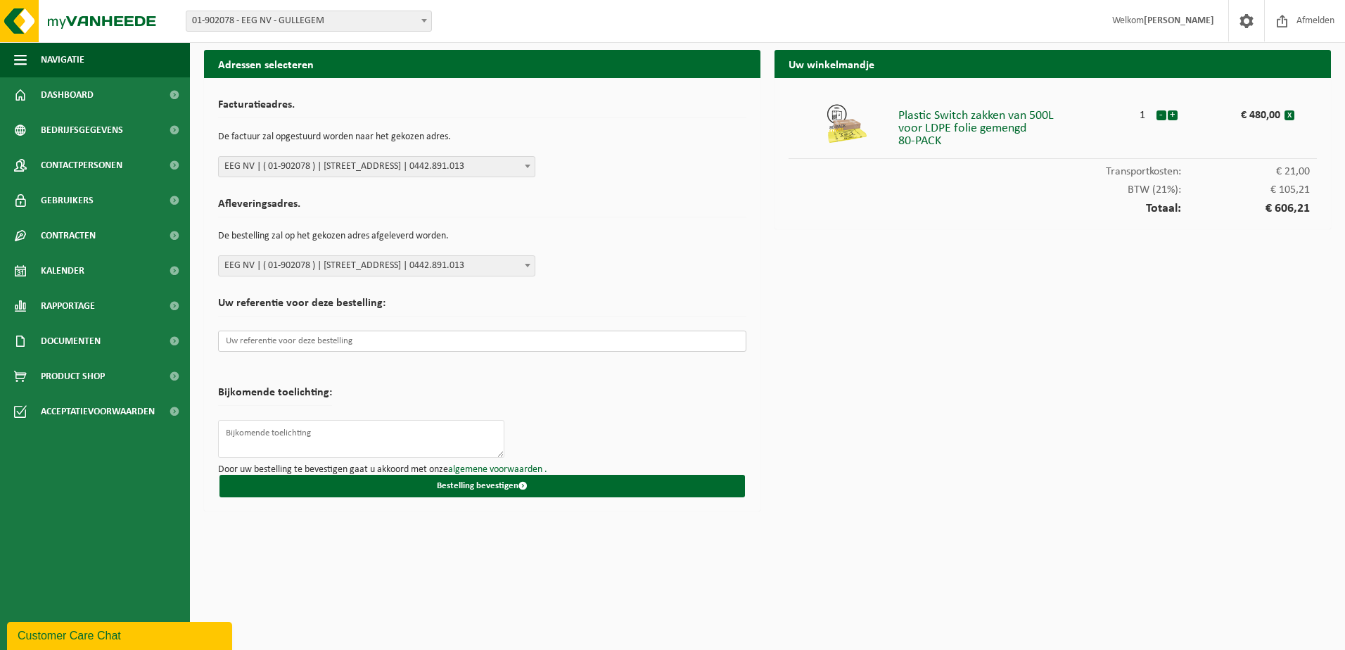
click at [274, 340] on input "text" at bounding box center [482, 341] width 528 height 21
paste input "AQ-EGG-C-25-00964"
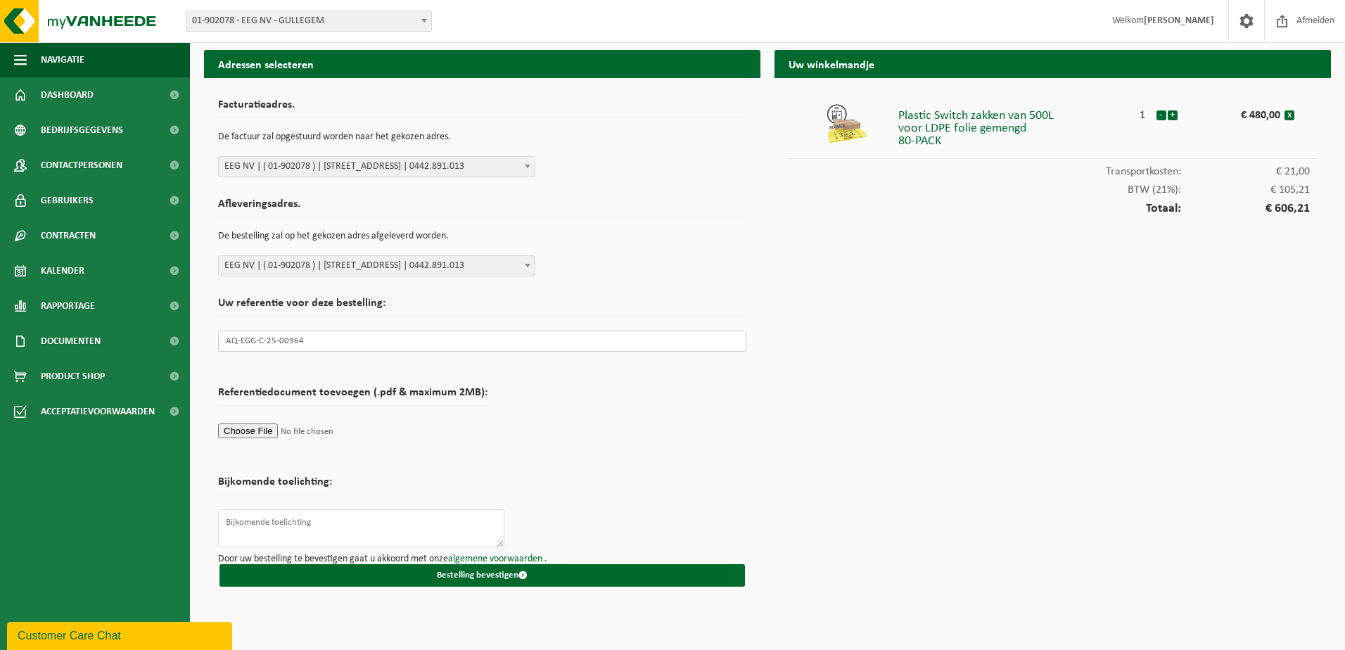
type input "AQ-EGG-C-25-00964"
drag, startPoint x: 947, startPoint y: 144, endPoint x: 890, endPoint y: 136, distance: 57.5
click at [890, 136] on li "Plastic Switch zakken van 500L voor LDPE folie gemengd 80-PACK 1 - + € 480,00 x" at bounding box center [1052, 125] width 528 height 67
copy li "Plastic Switch zakken van 500L voor LDPE folie gemengd 80-PACK"
click at [253, 430] on input "file" at bounding box center [352, 430] width 269 height 21
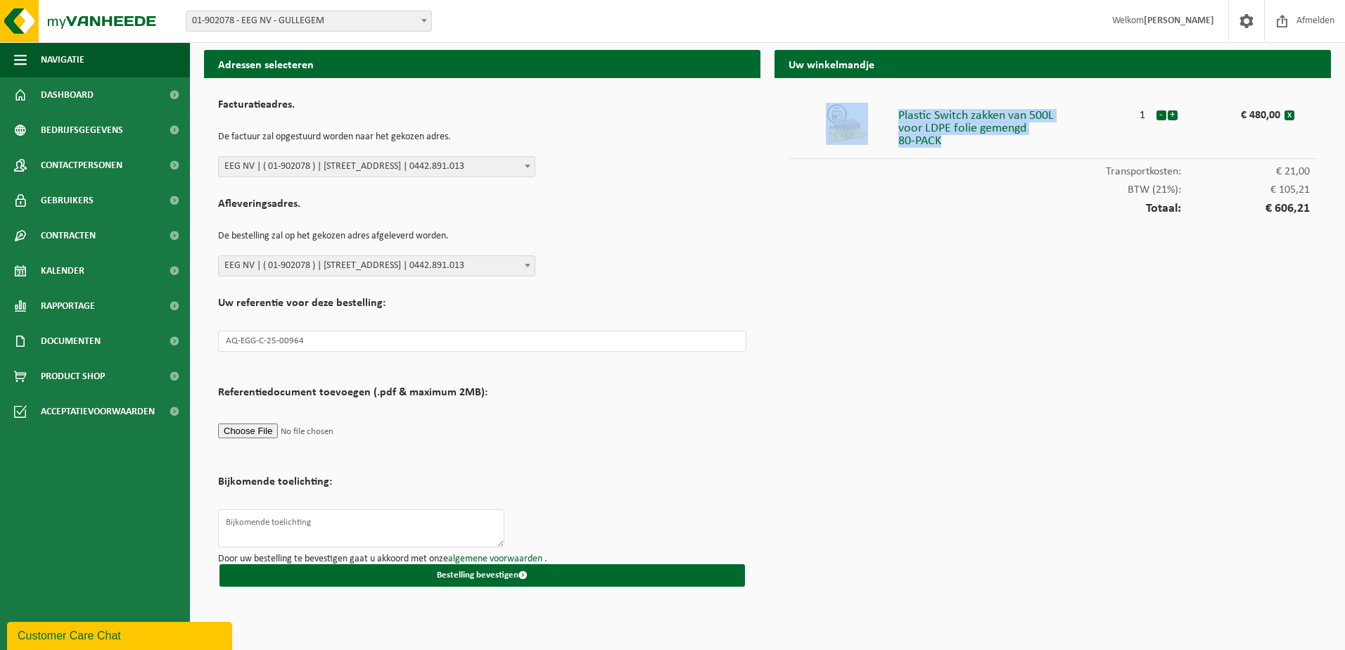
type input "C:\fakepath\AQ-EGG-C-25-00964.pdf"
click at [335, 431] on input "file" at bounding box center [352, 430] width 269 height 21
click at [277, 430] on input "file" at bounding box center [352, 430] width 269 height 21
type input "C:\fakepath\AQ-EGG-C-25-00964.pdf"
click at [947, 342] on div "Uw winkelmandje Plastic Switch zakken van 500L voor LDPE folie gemengd 80-PACK …" at bounding box center [1052, 329] width 570 height 558
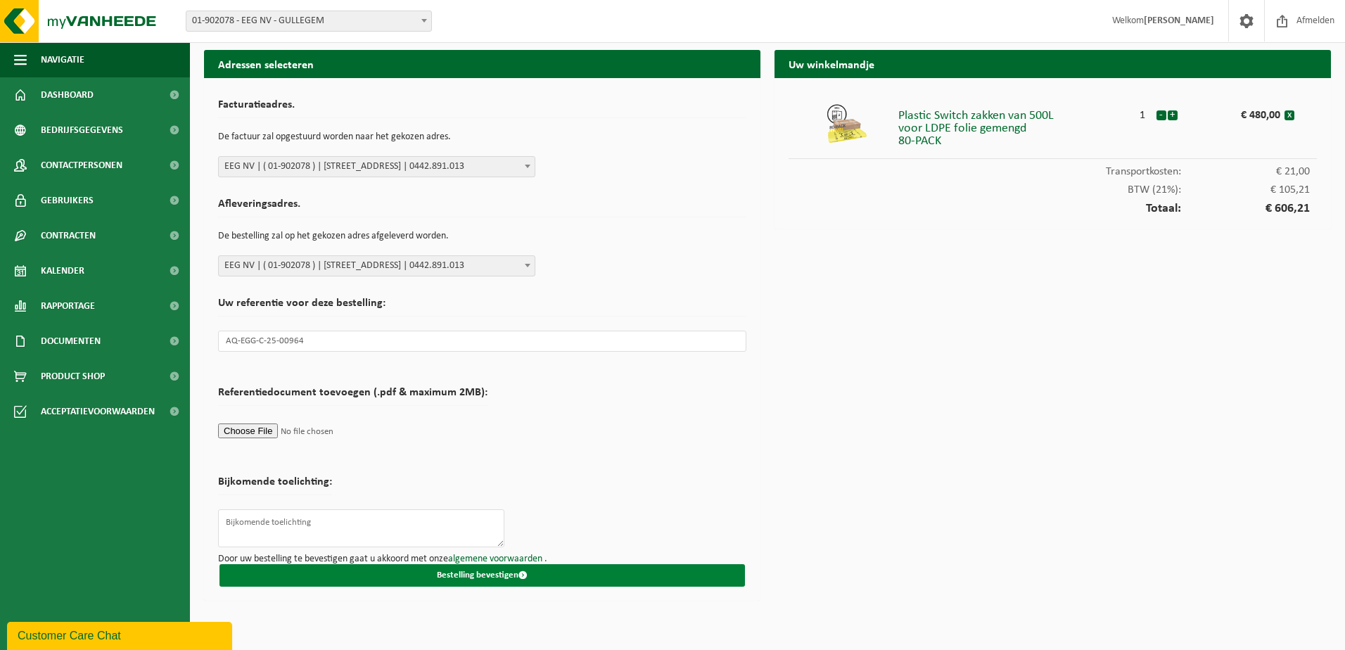
click at [461, 575] on button "Bestelling bevestigen" at bounding box center [481, 575] width 525 height 23
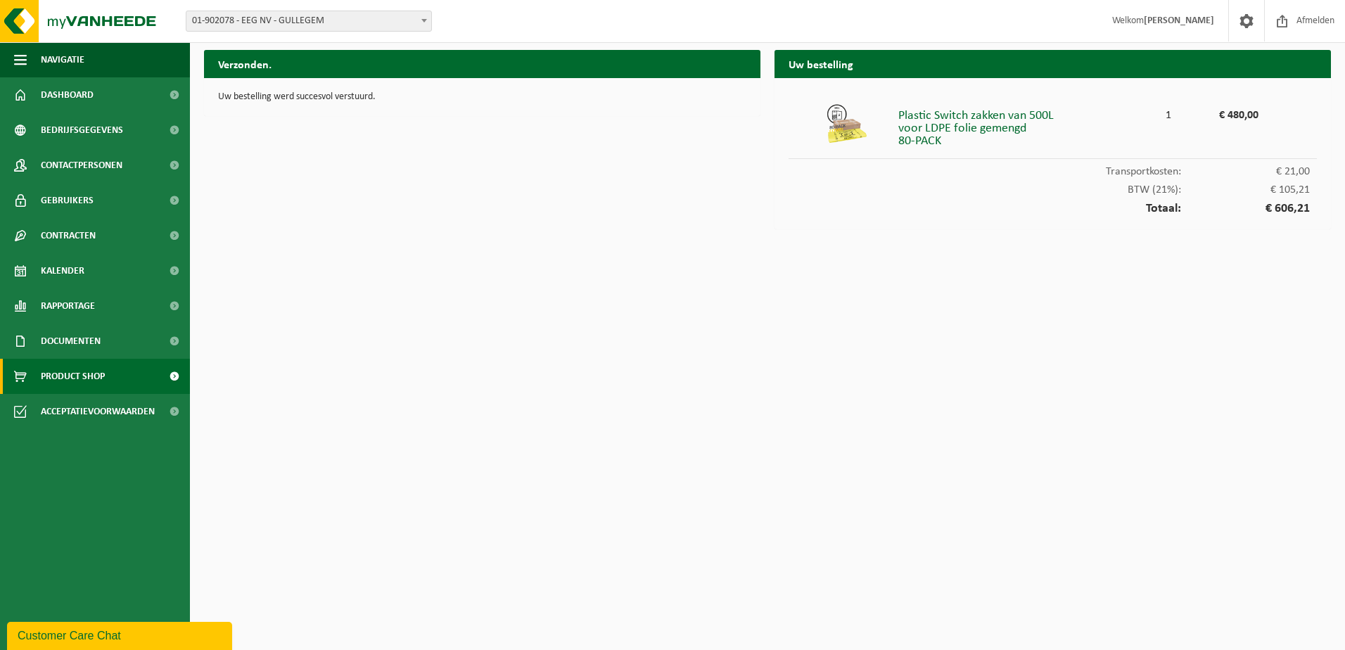
click at [101, 379] on span "Product Shop" at bounding box center [73, 376] width 64 height 35
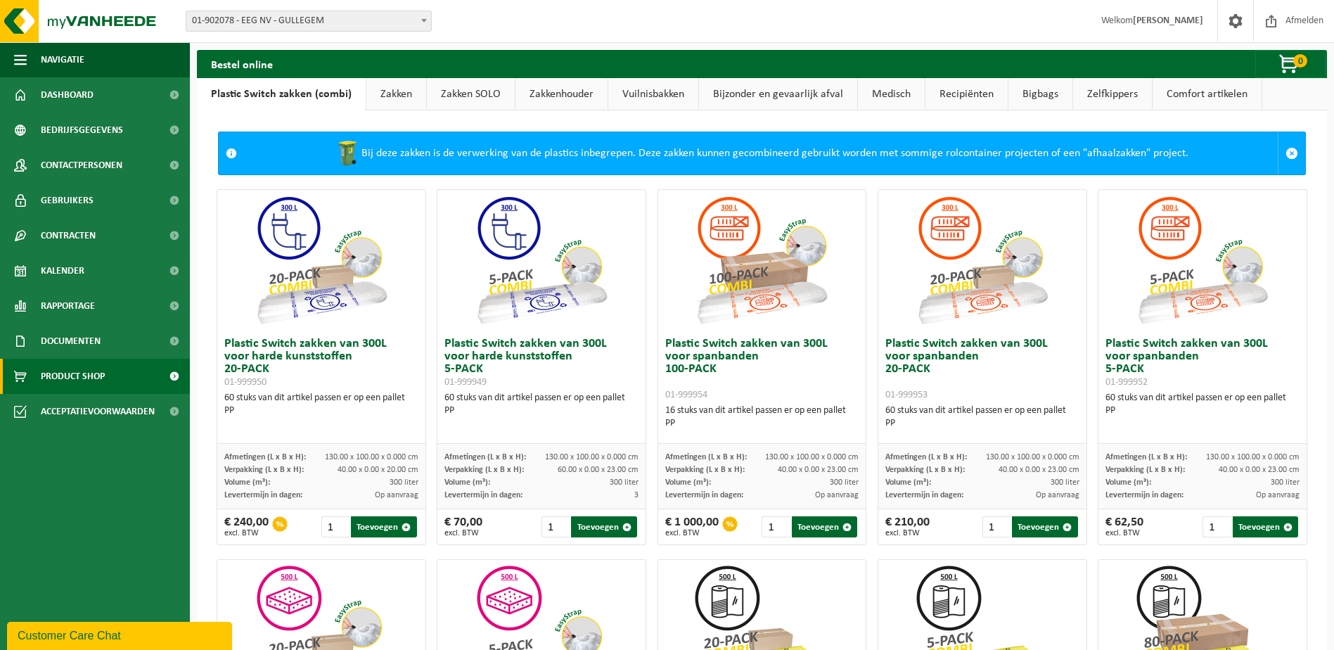
click at [402, 87] on link "Zakken" at bounding box center [396, 94] width 60 height 32
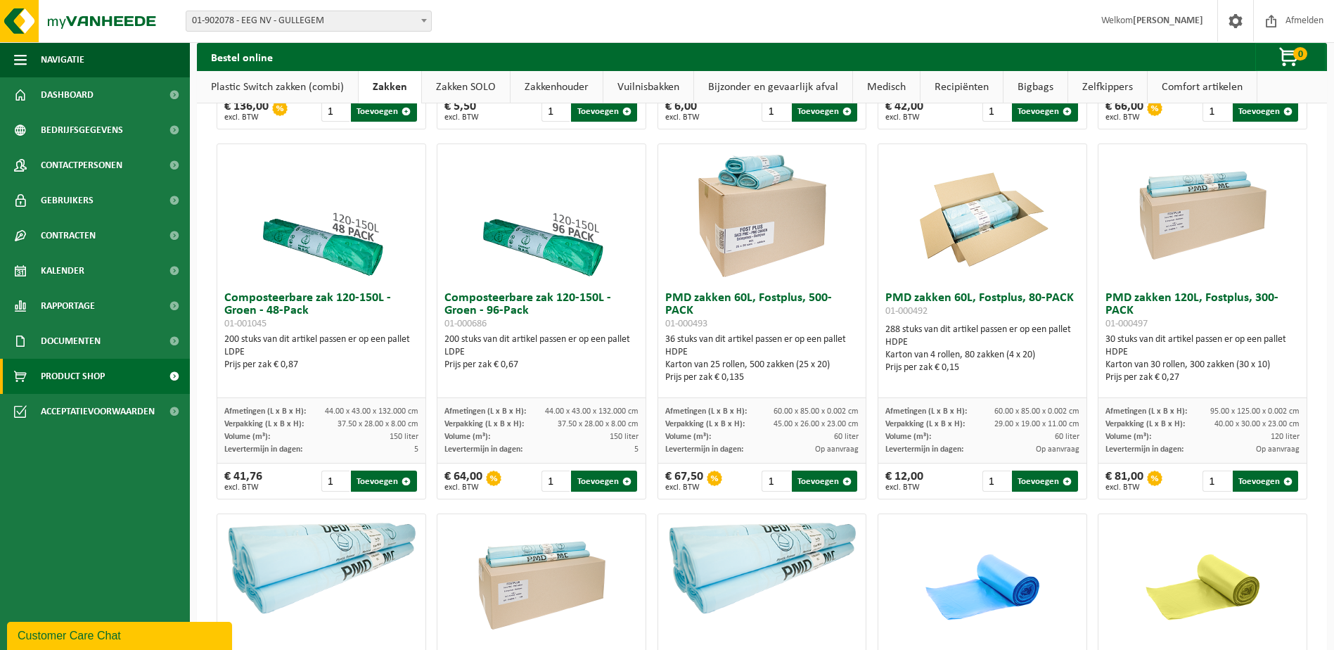
scroll to position [774, 0]
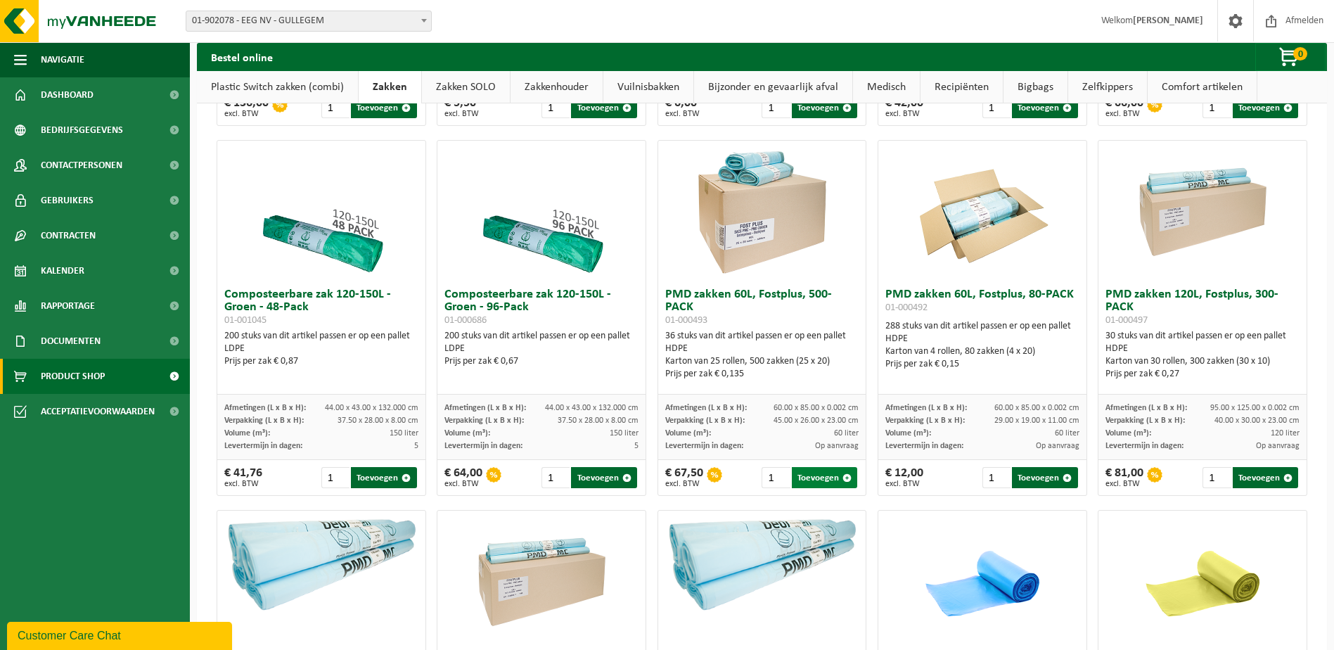
click at [805, 485] on button "Toevoegen" at bounding box center [824, 477] width 65 height 21
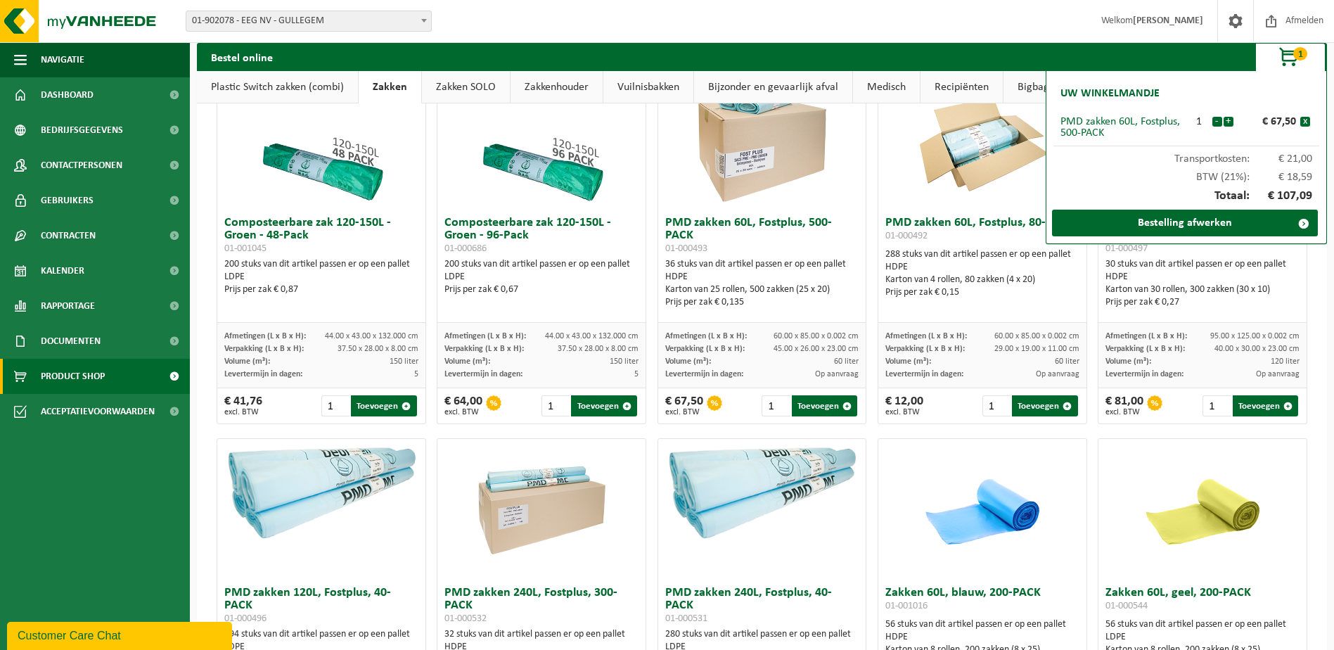
scroll to position [844, 0]
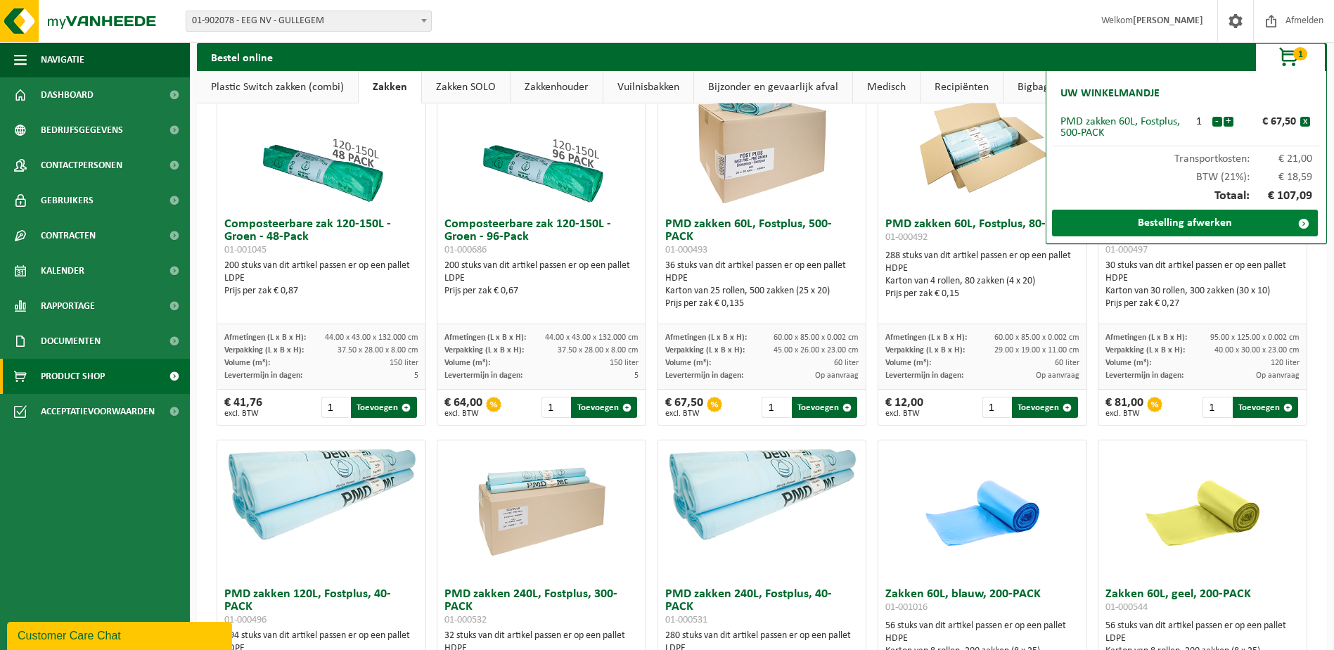
click at [1181, 213] on link "Bestelling afwerken" at bounding box center [1185, 223] width 266 height 27
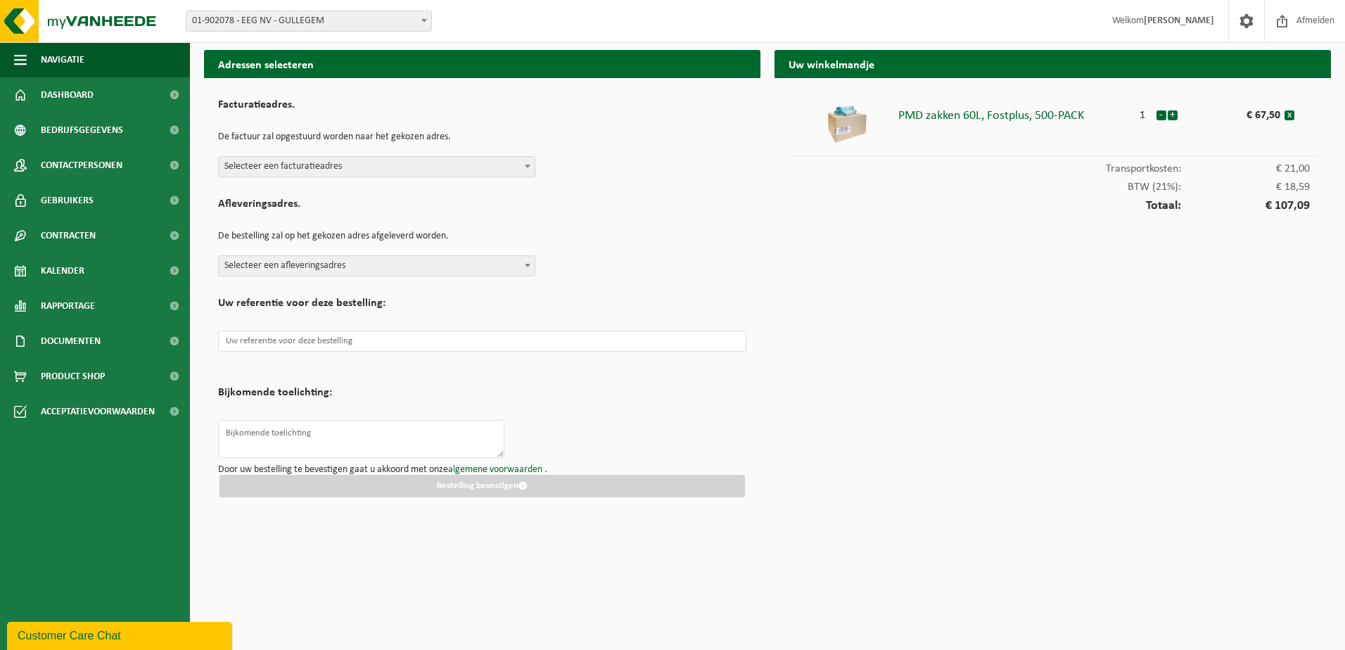
click at [300, 172] on span "Selecteer een facturatieadres" at bounding box center [377, 167] width 316 height 20
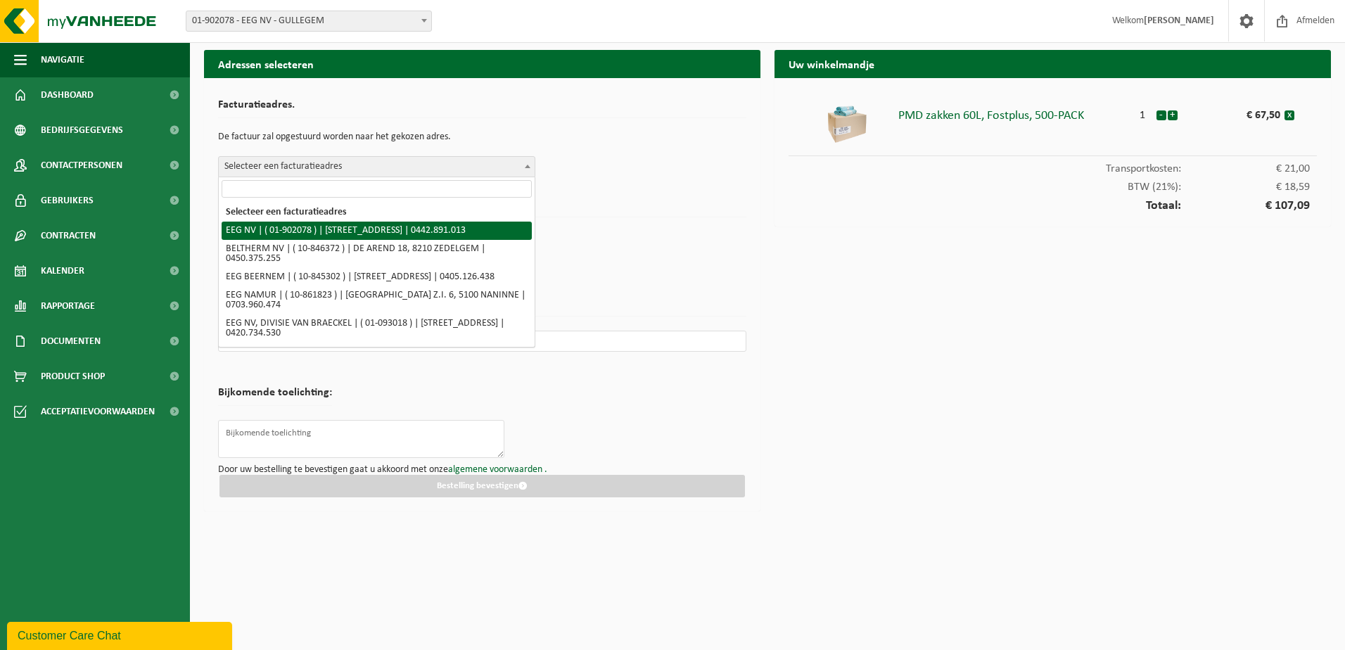
select select "5923"
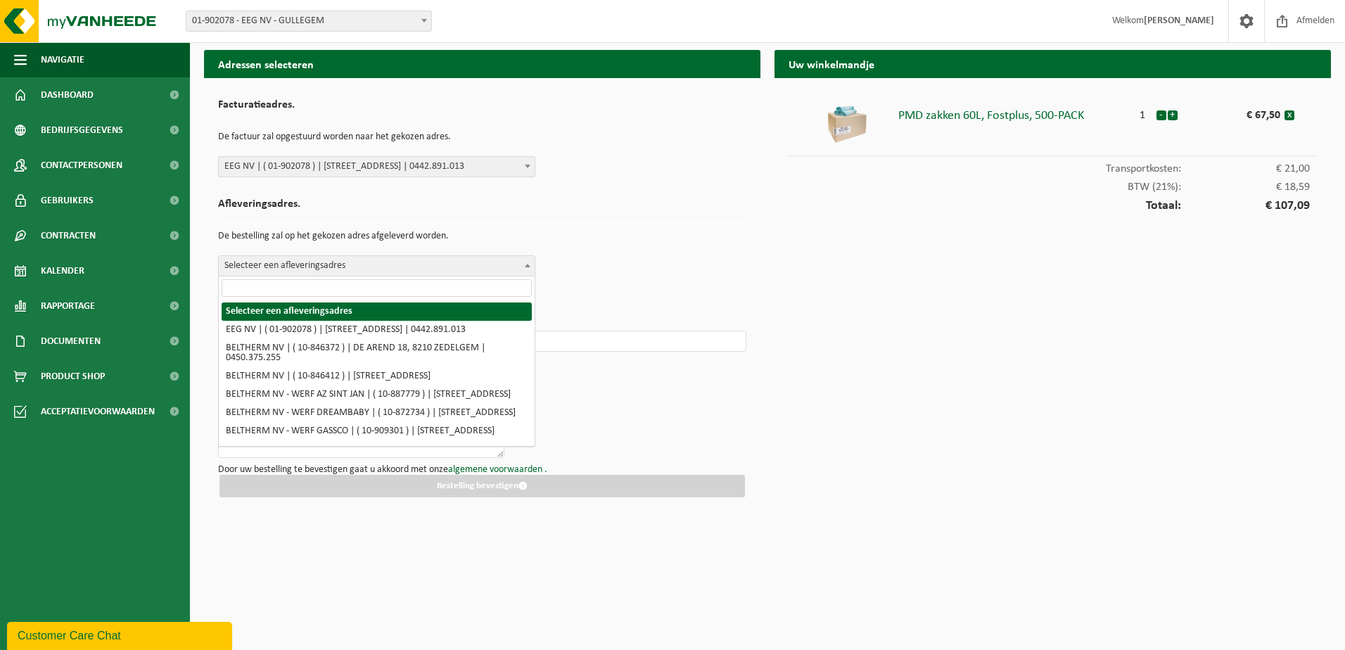
click at [291, 259] on span "Selecteer een afleveringsadres" at bounding box center [377, 266] width 316 height 20
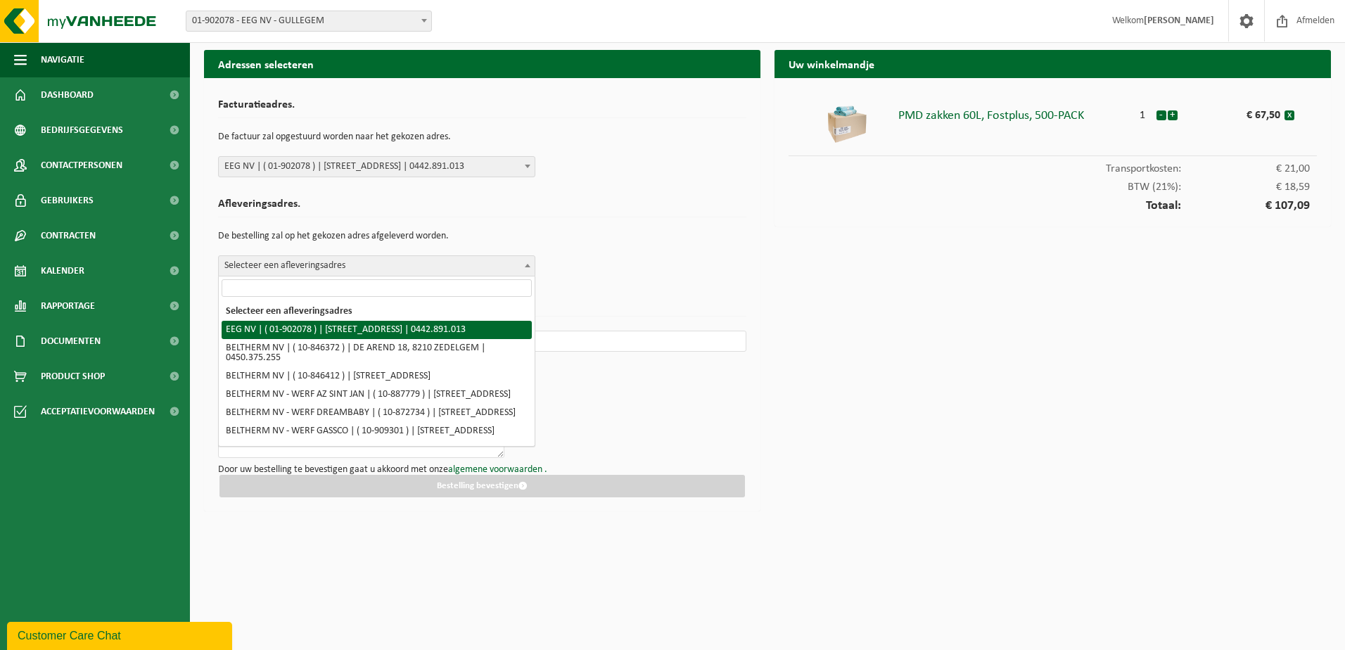
select select "5923"
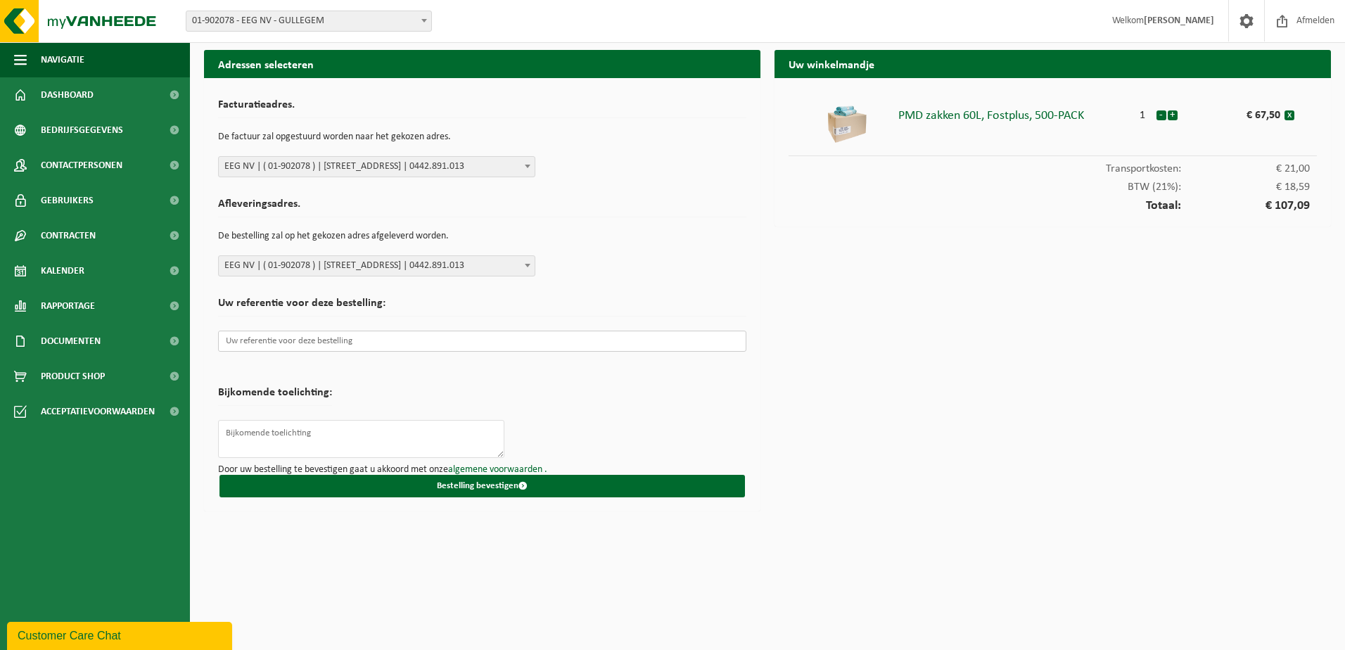
click at [297, 340] on input "text" at bounding box center [482, 341] width 528 height 21
paste input "AQ-EGG-A-25-05415"
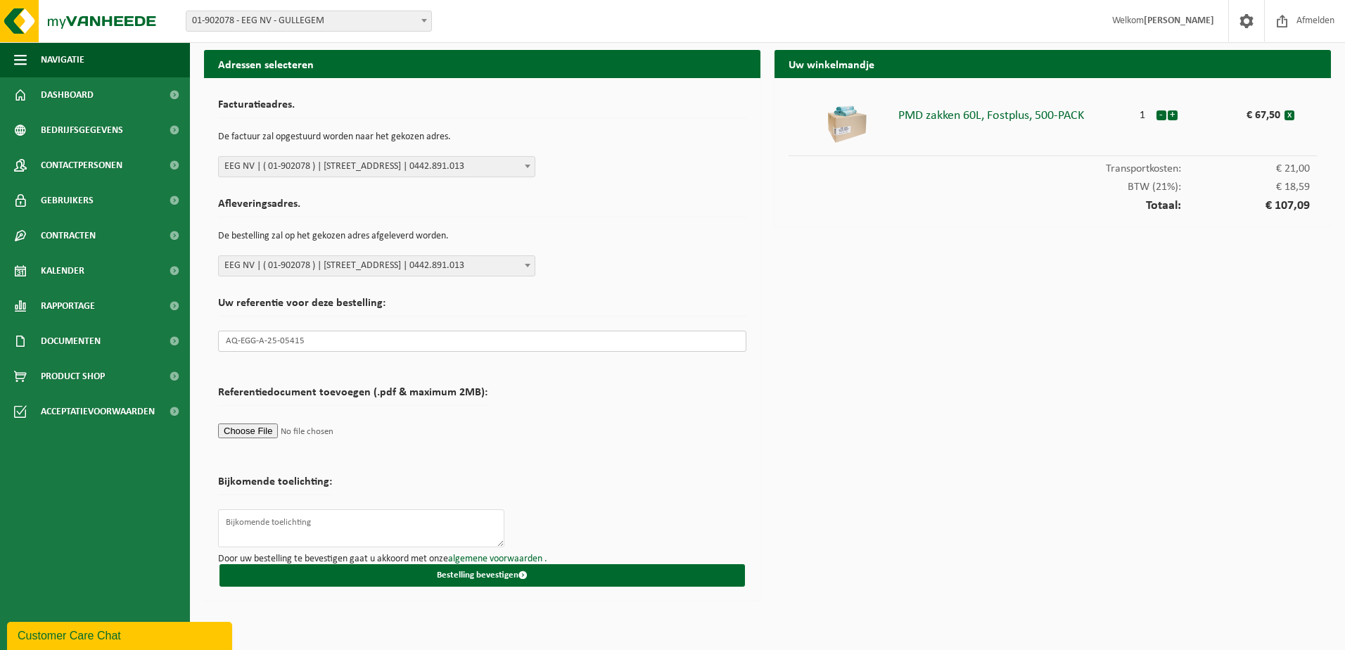
type input "AQ-EGG-A-25-05415"
click at [248, 430] on input "file" at bounding box center [352, 430] width 269 height 21
type input "C:\fakepath\Inkooporder - AQ-EGG-A-25-05415.pdf"
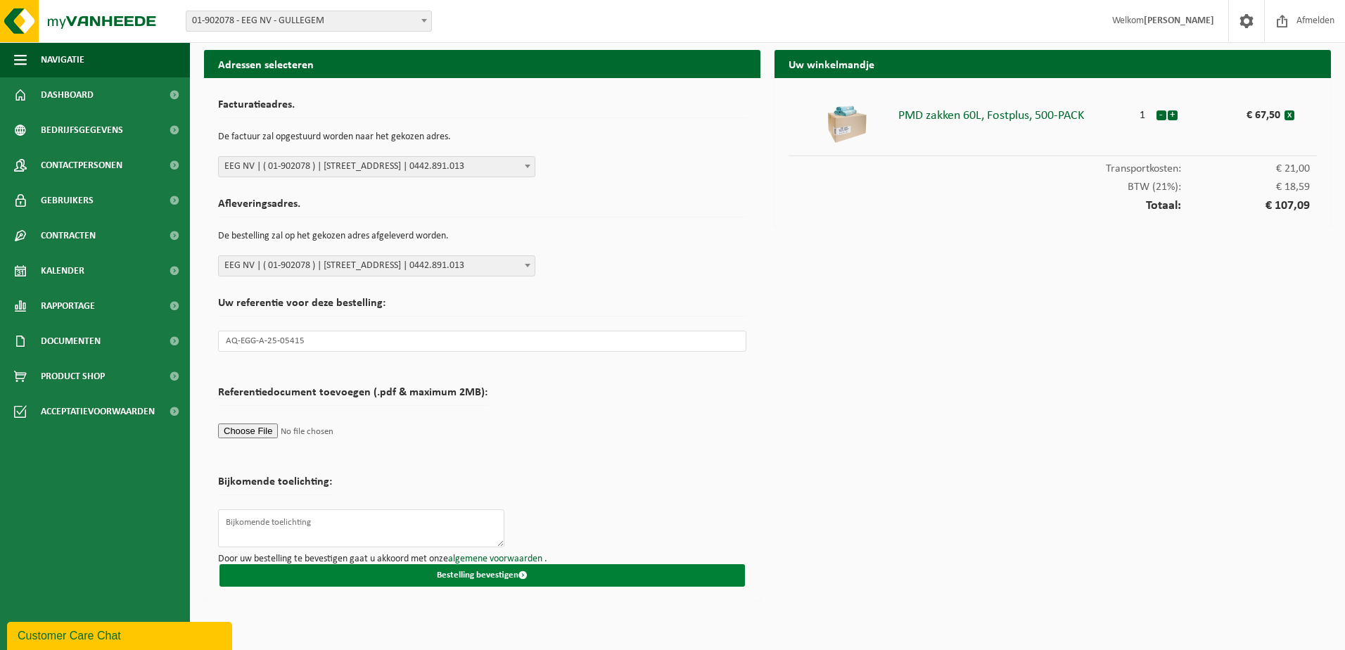
click at [501, 582] on button "Bestelling bevestigen" at bounding box center [481, 575] width 525 height 23
